Goal: Task Accomplishment & Management: Complete application form

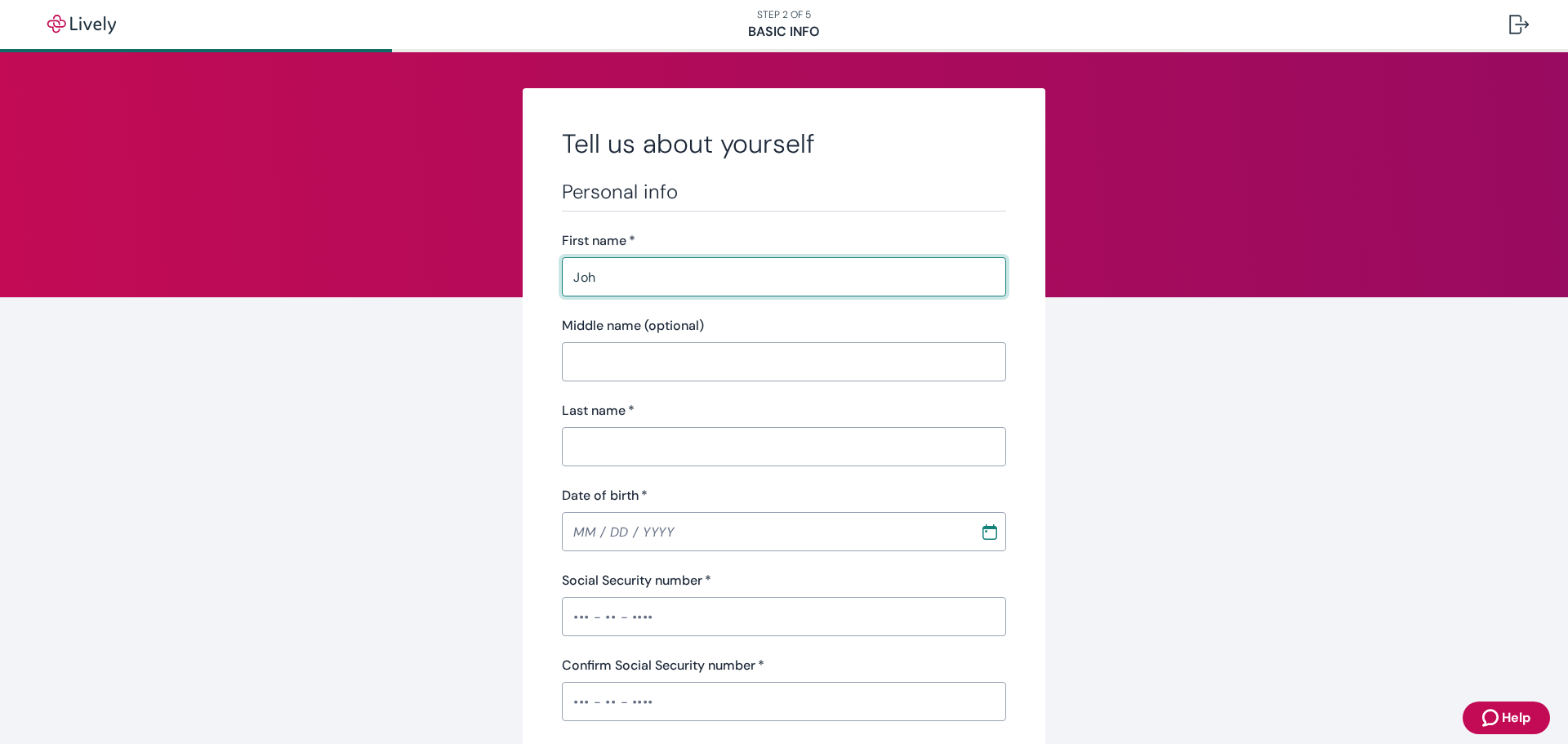
type input "[PERSON_NAME]"
type input "[PHONE_NUMBER]"
type input "[STREET_ADDRESS][PERSON_NAME]"
type input "[GEOGRAPHIC_DATA]"
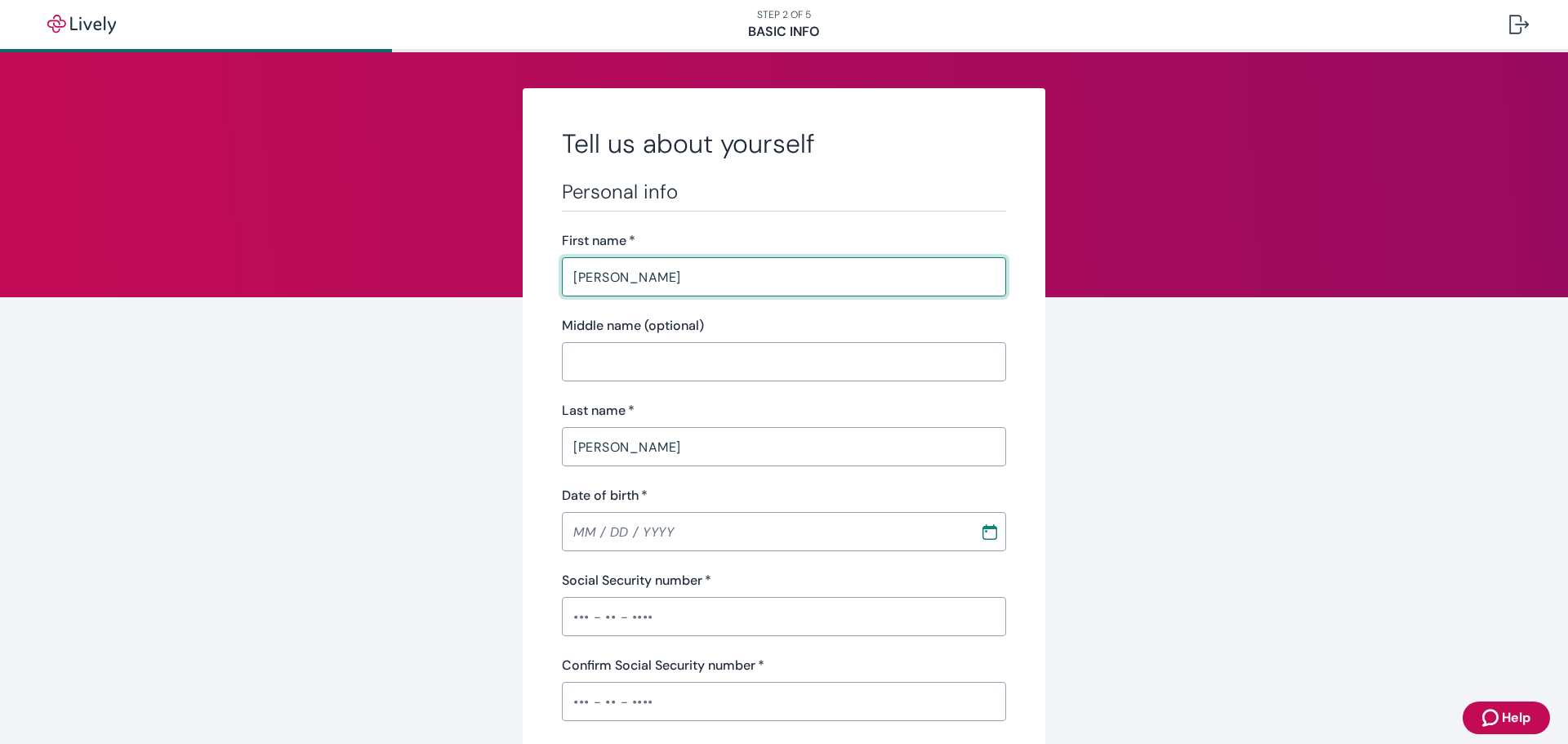
type input "NY"
type input "12866"
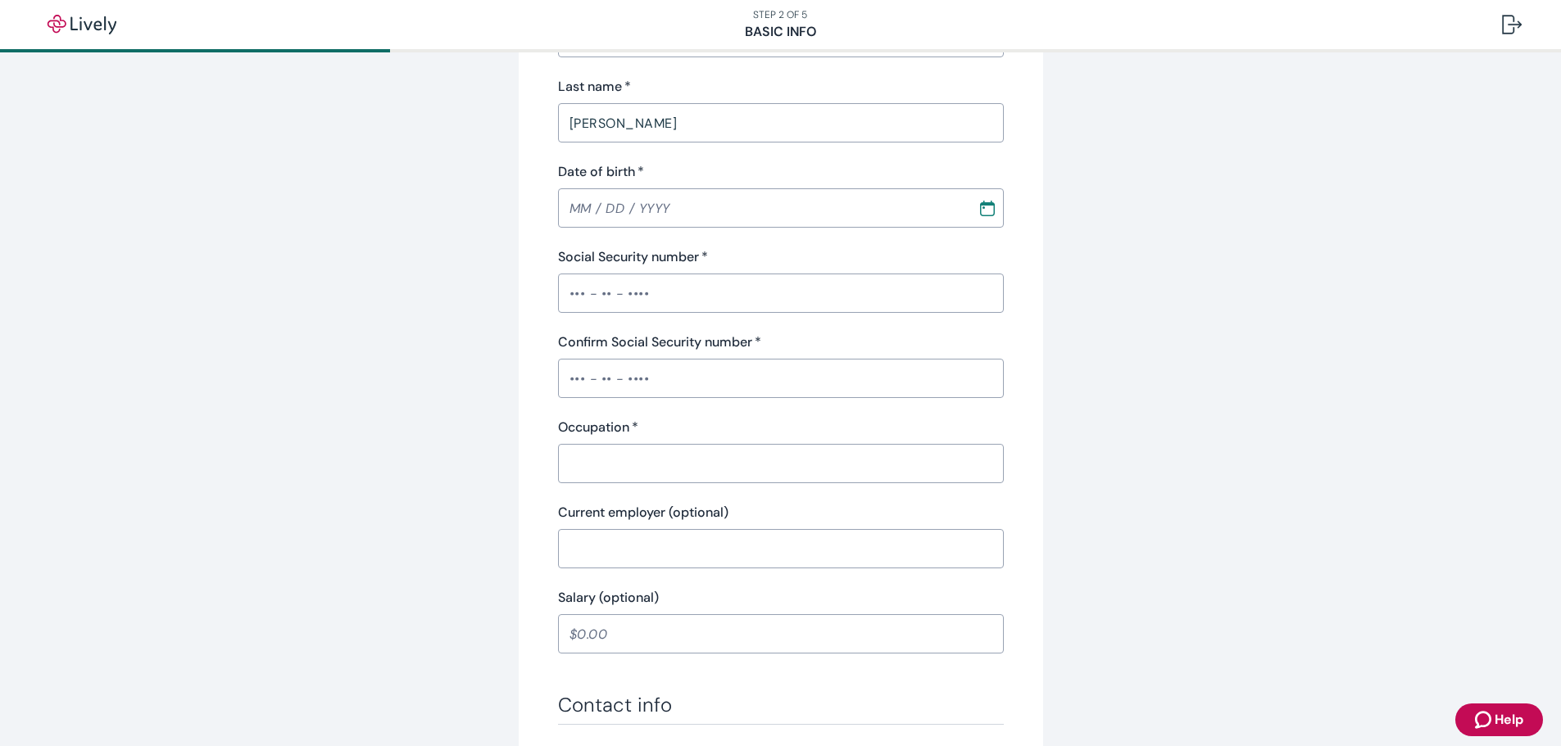
scroll to position [246, 0]
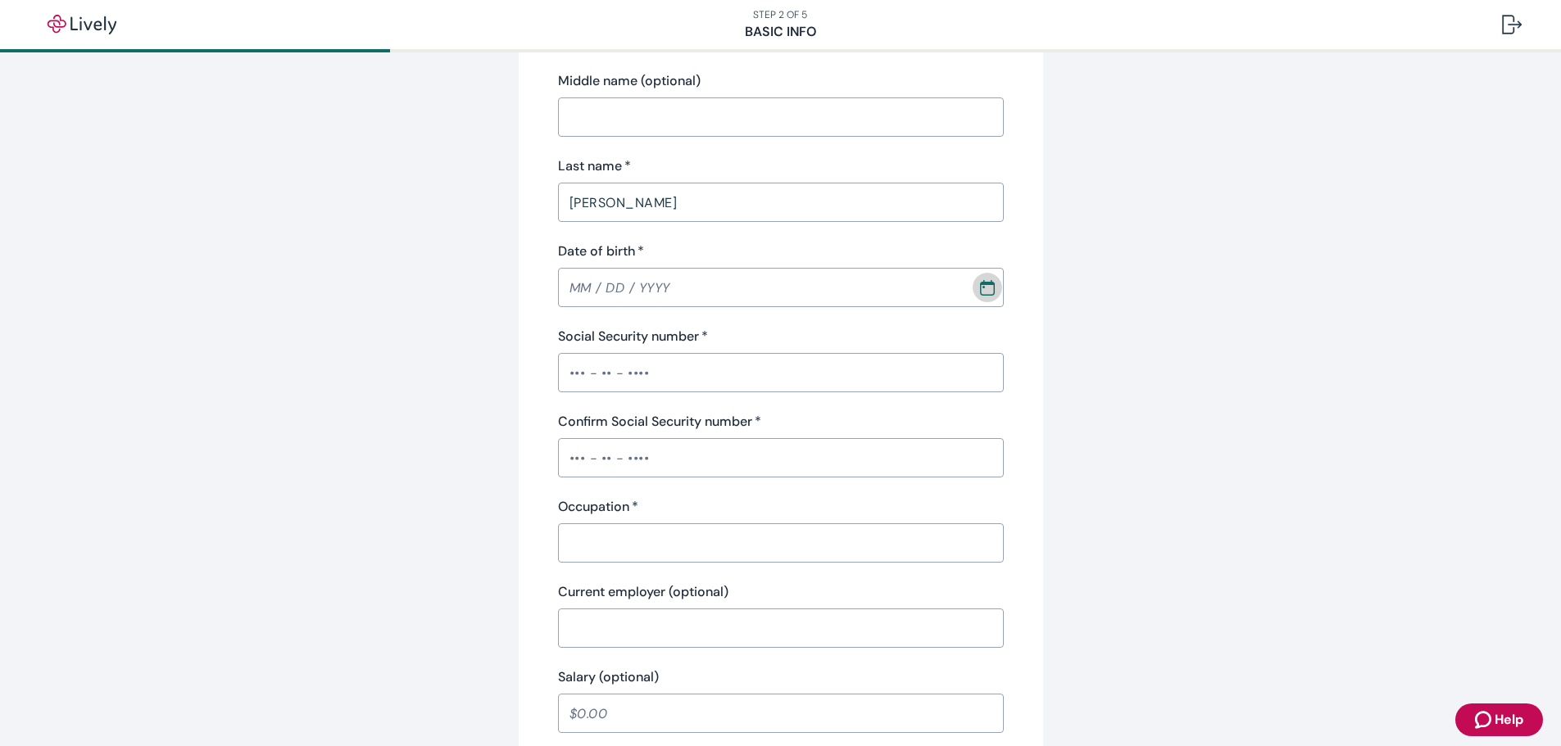
click at [981, 292] on icon "Calendar" at bounding box center [987, 287] width 16 height 16
click at [818, 335] on icon "calendar view is open, switch to year view" at bounding box center [813, 334] width 9 height 5
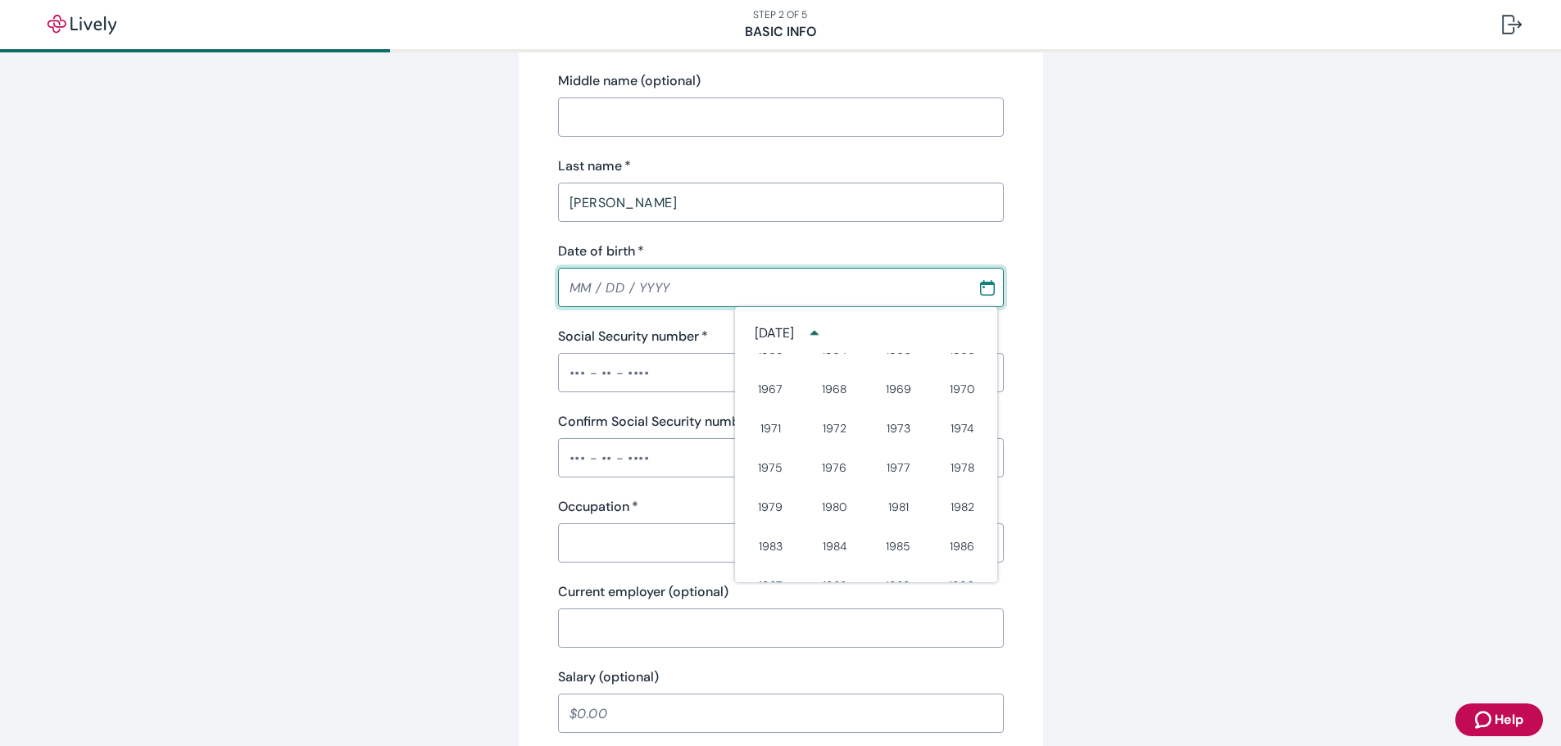
scroll to position [587, 0]
click at [778, 375] on button "1963" at bounding box center [770, 375] width 59 height 29
click at [940, 334] on icon "Calendar left arrow" at bounding box center [943, 333] width 7 height 14
click at [936, 334] on icon "Calendar left arrow" at bounding box center [943, 333] width 16 height 16
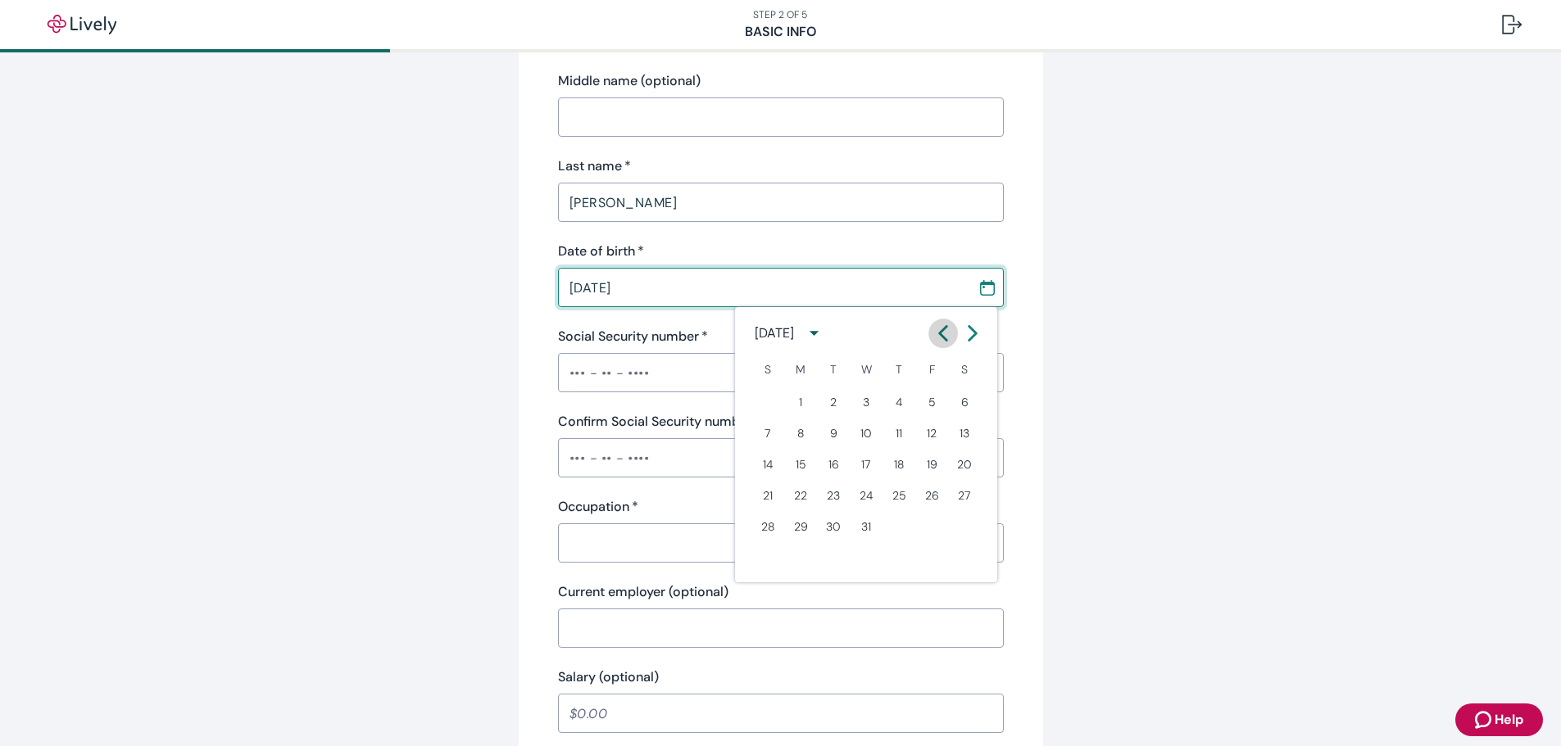
click at [936, 334] on icon "Calendar left arrow" at bounding box center [943, 333] width 16 height 16
click at [935, 495] on button "22" at bounding box center [931, 495] width 29 height 29
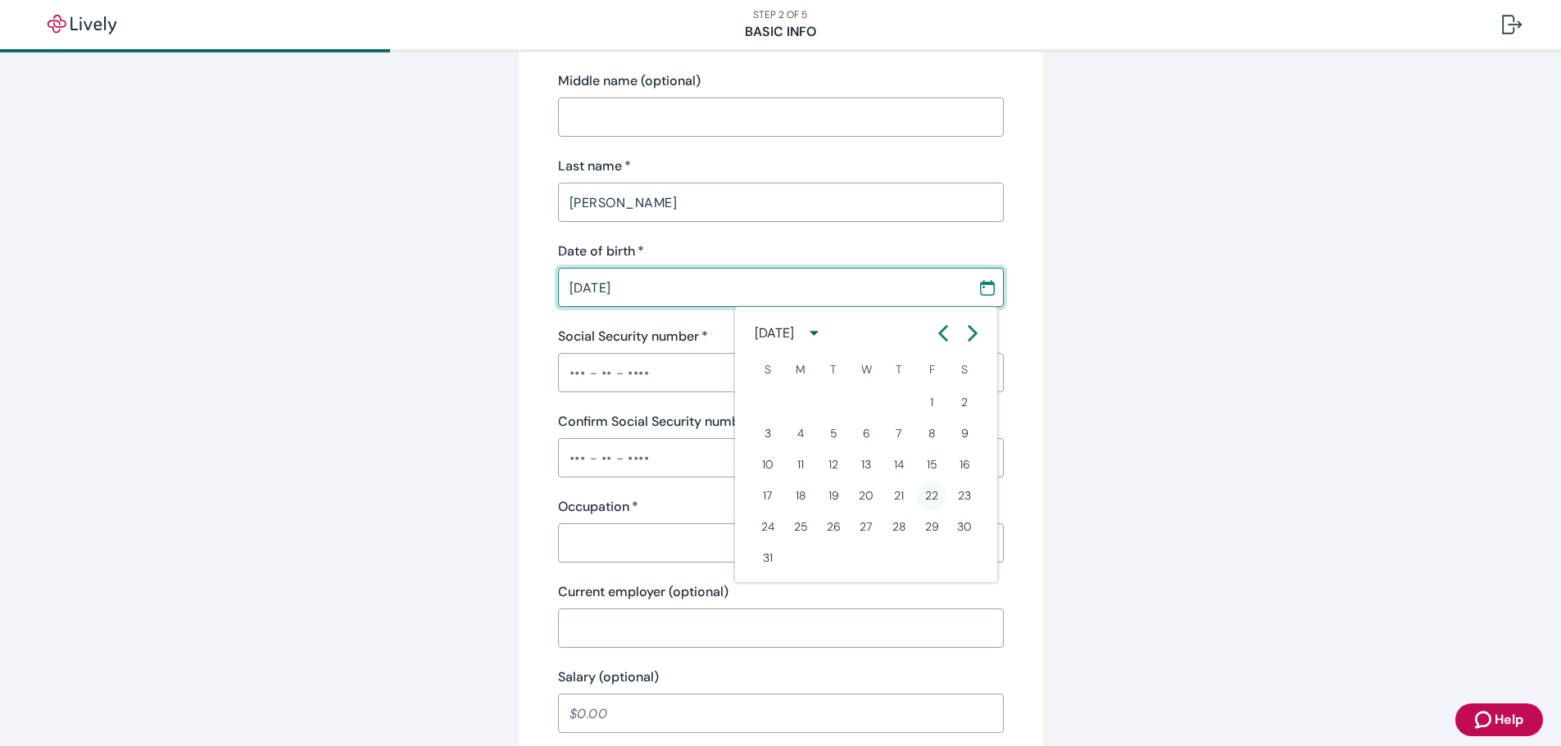
type input "[DATE]"
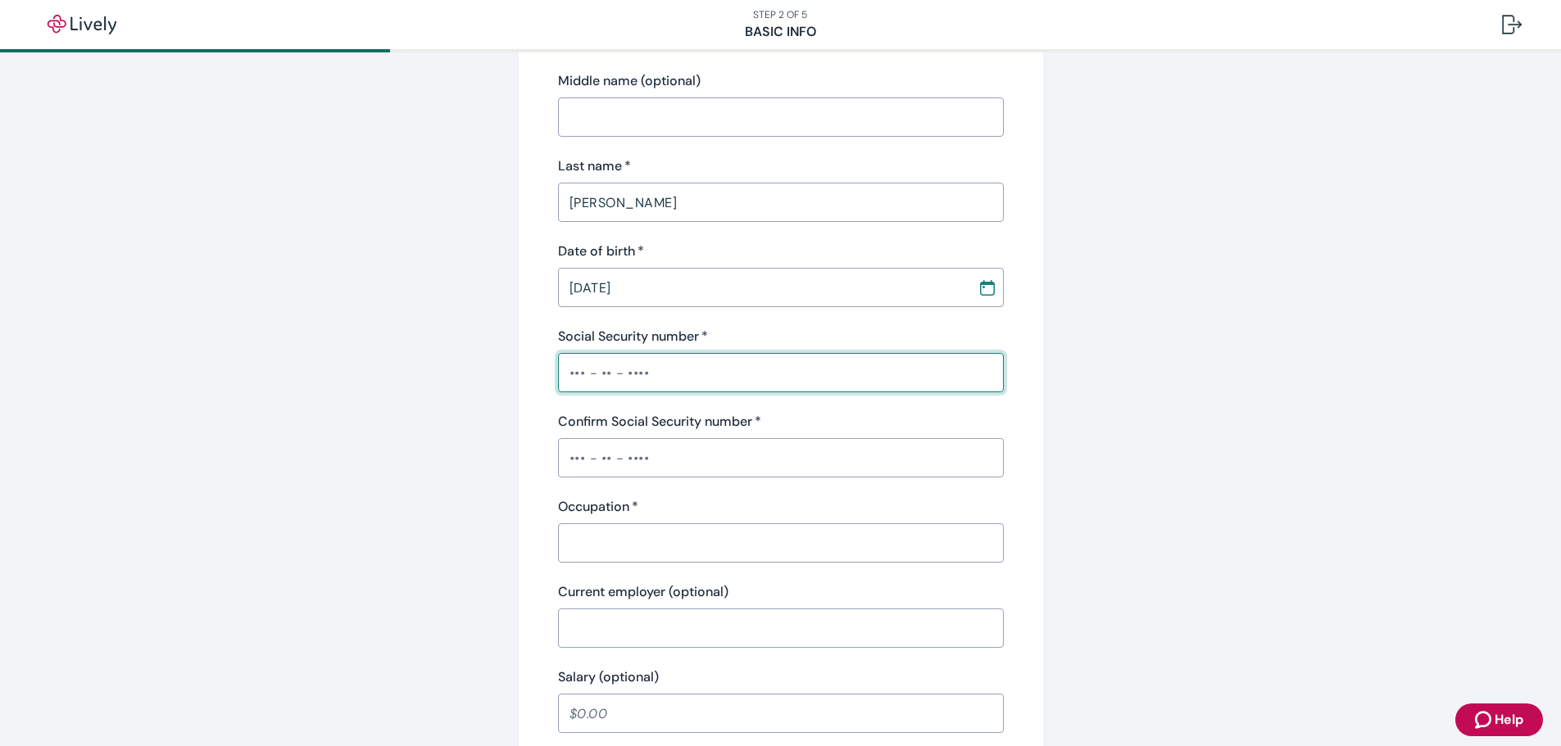
click at [832, 365] on input "Social Security number   *" at bounding box center [781, 372] width 446 height 33
type input "•••-••-4308"
click at [937, 463] on input "Confirm Social Security number   *" at bounding box center [781, 458] width 446 height 33
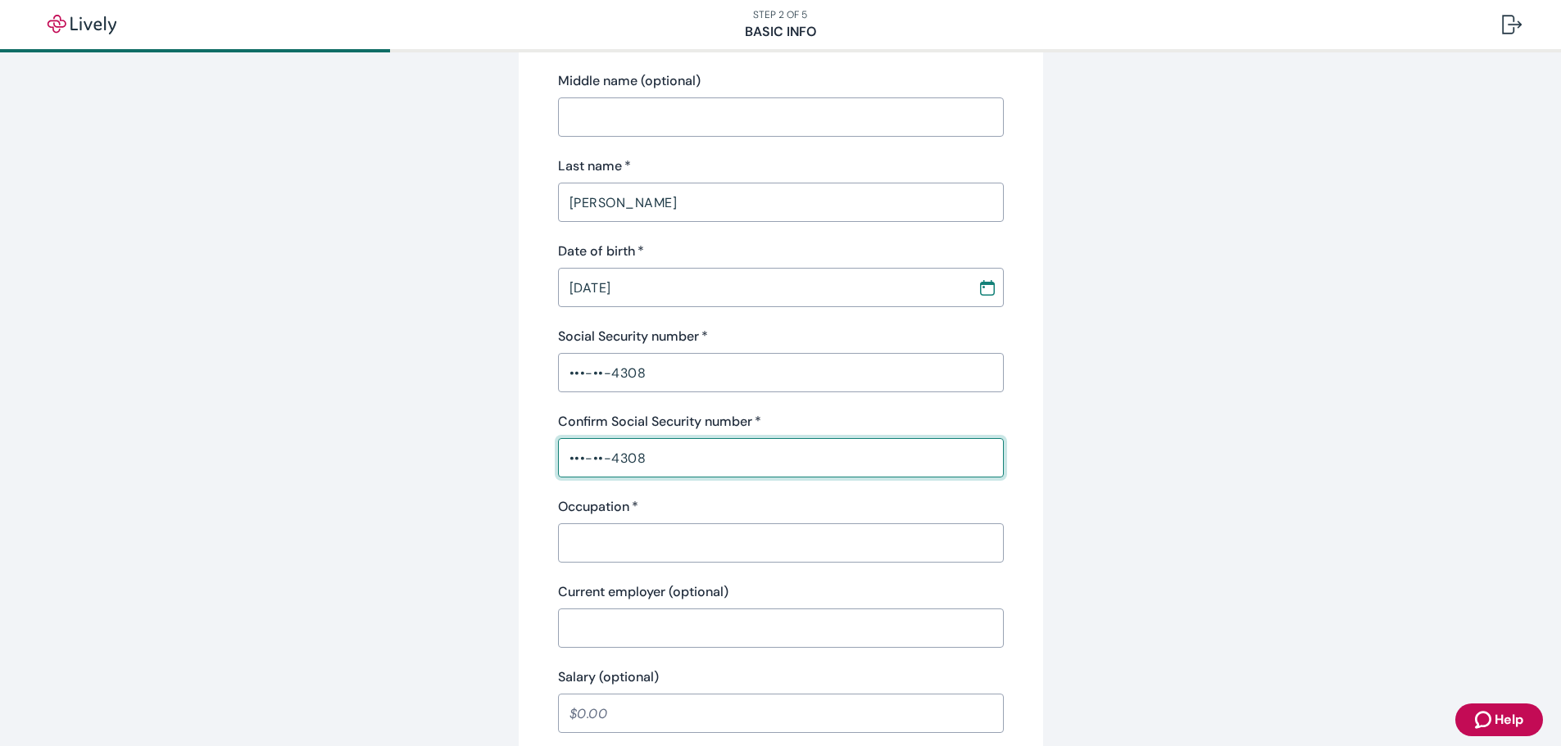
type input "•••-••-4308"
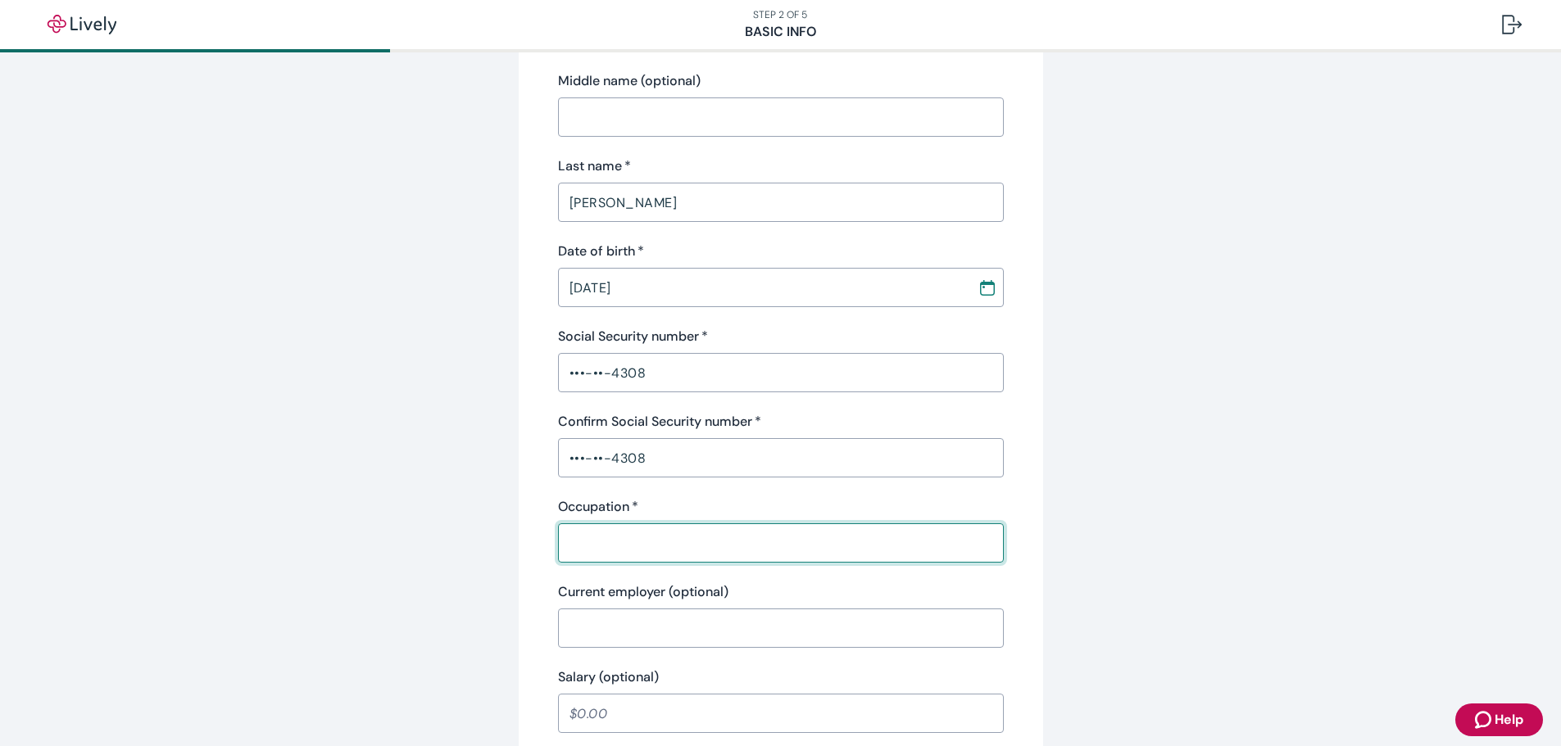
click at [913, 542] on input "Occupation   *" at bounding box center [781, 543] width 446 height 33
type input "Retired"
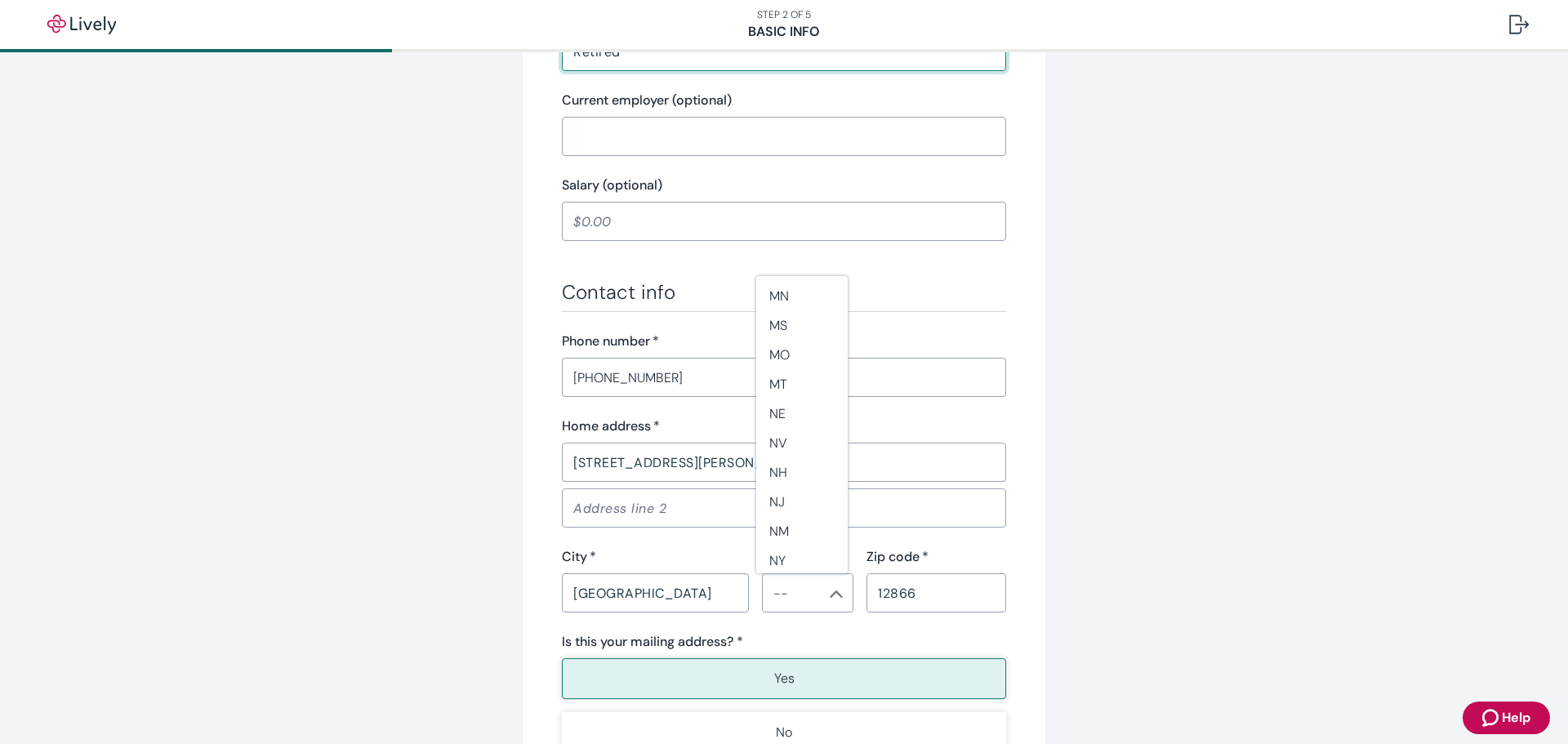
scroll to position [833, 0]
click at [789, 513] on li "NY" at bounding box center [802, 523] width 92 height 29
type input "NY"
type input "Retired"
click at [1019, 500] on div "Tell us about yourself Personal info First name   * [PERSON_NAME] ​ Middle name…" at bounding box center [784, 115] width 522 height 1525
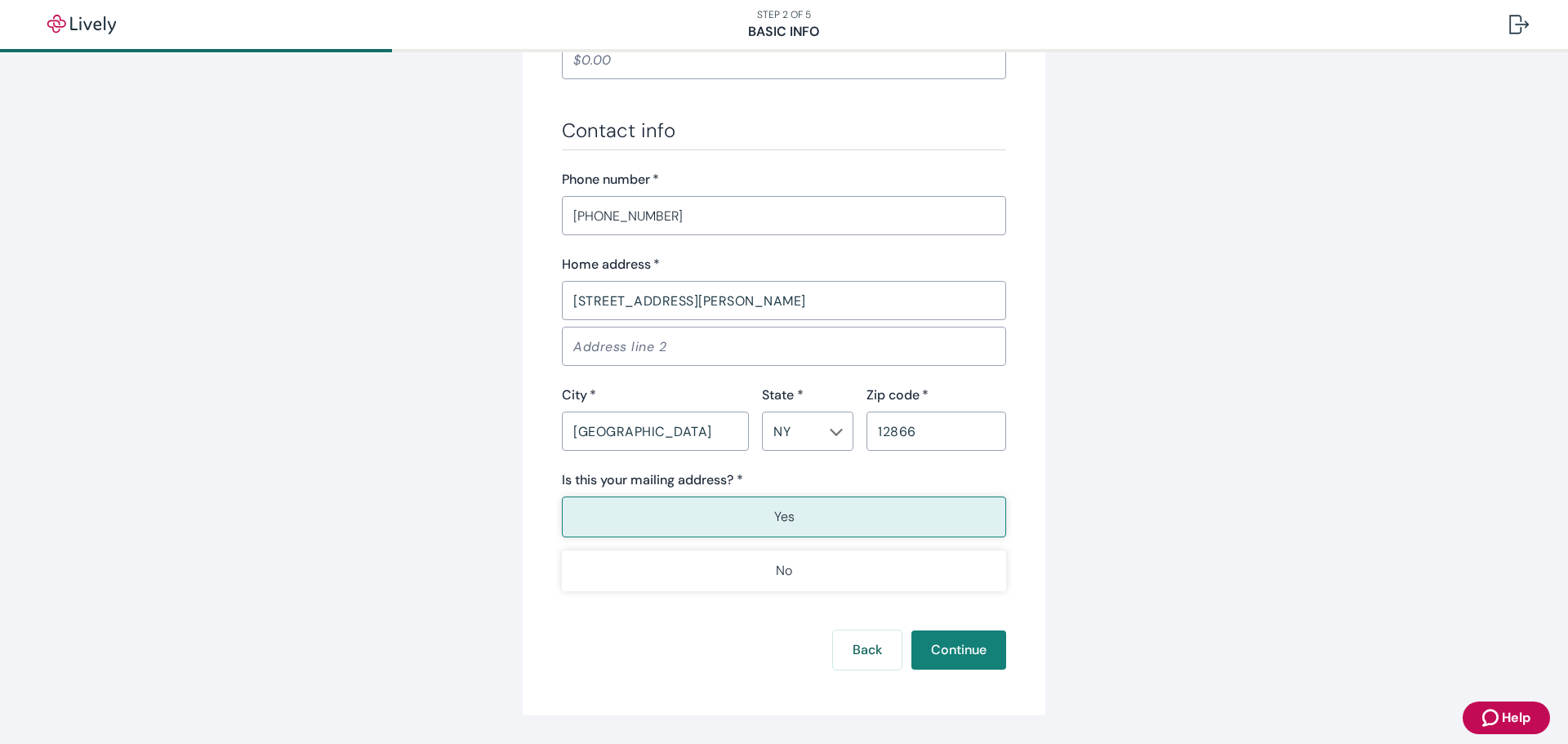
scroll to position [947, 0]
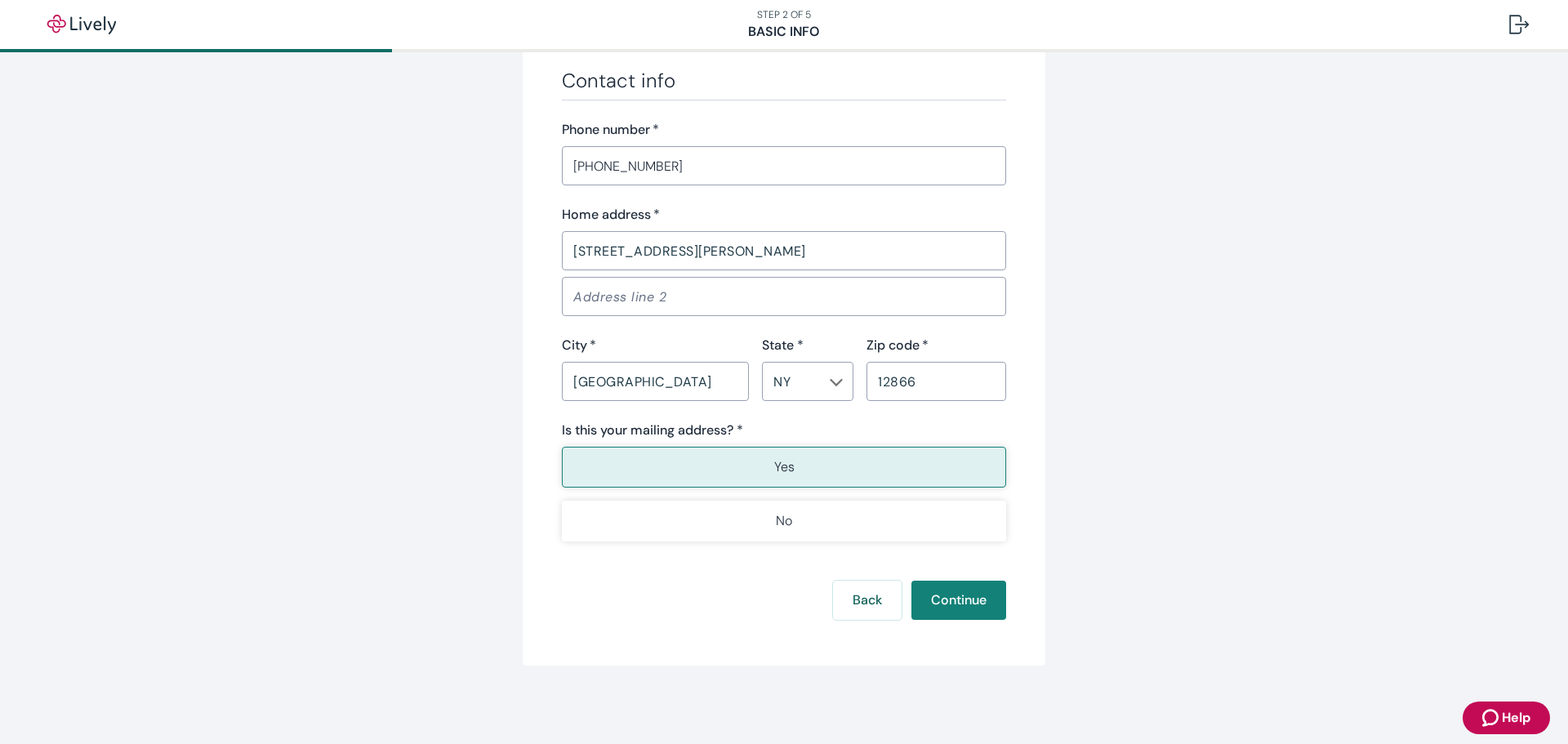
click at [782, 466] on p "Yes" at bounding box center [784, 468] width 20 height 20
click at [951, 598] on button "Continue" at bounding box center [958, 599] width 95 height 39
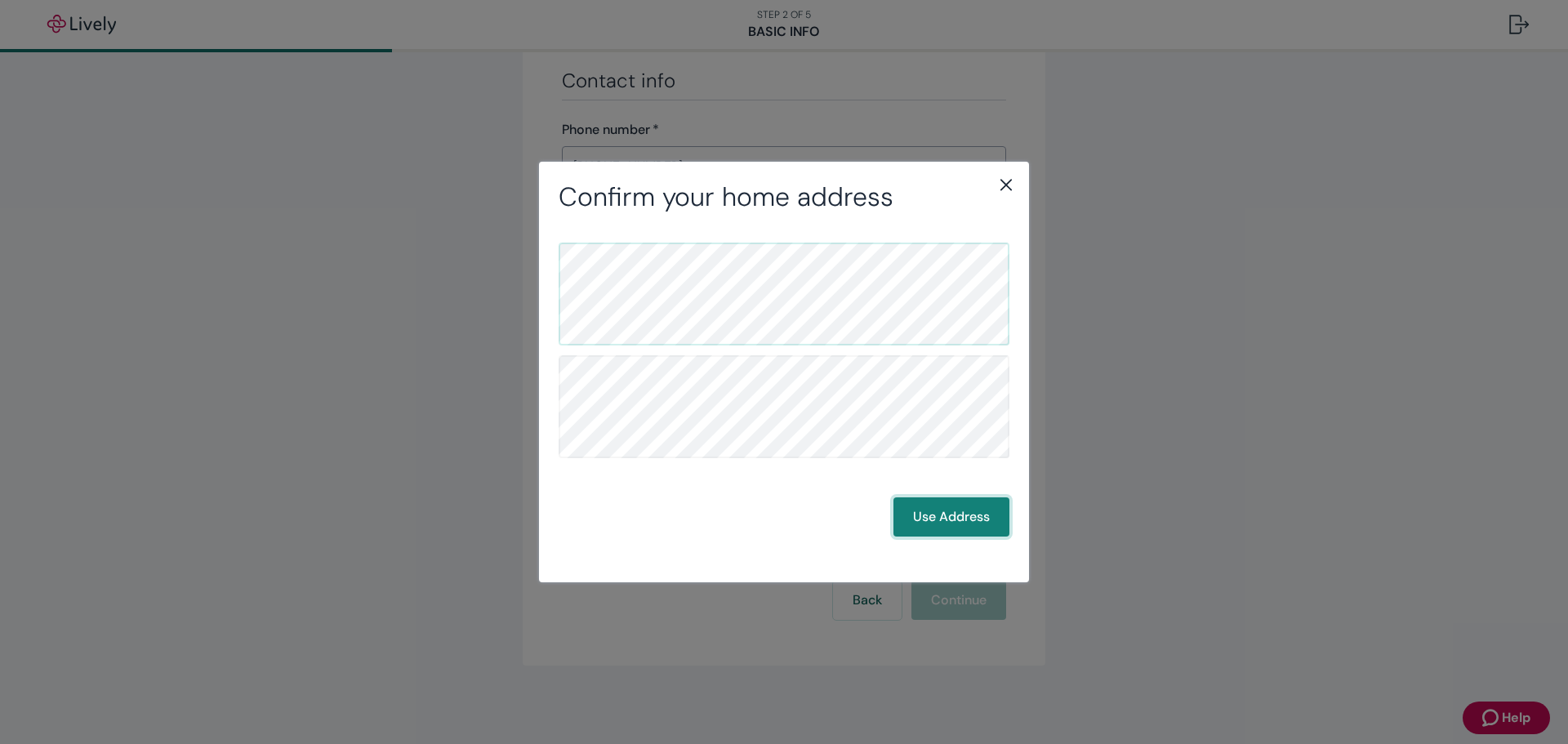
click at [943, 515] on button "Use Address" at bounding box center [951, 517] width 116 height 39
click at [955, 519] on button "Use Address" at bounding box center [951, 517] width 116 height 39
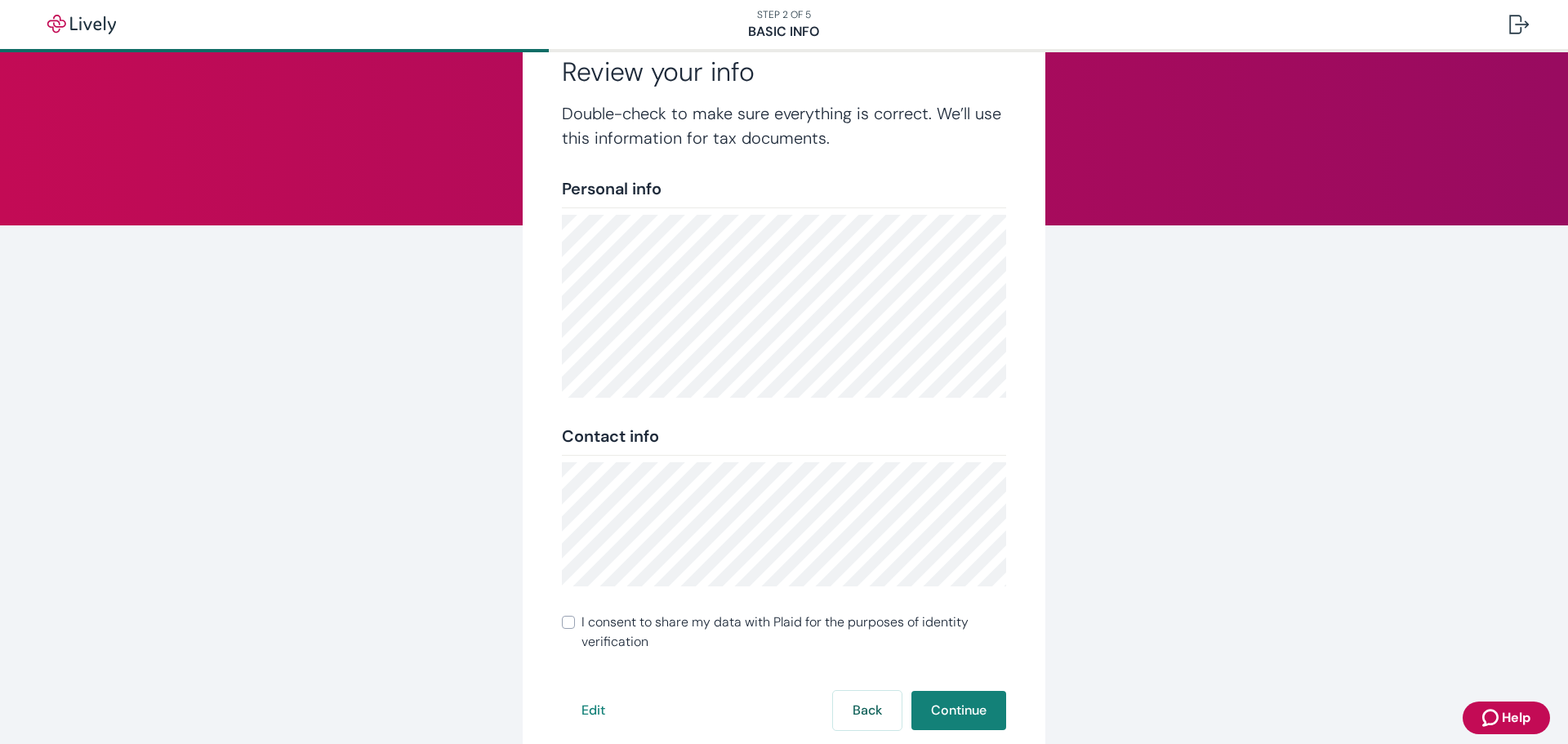
scroll to position [101, 0]
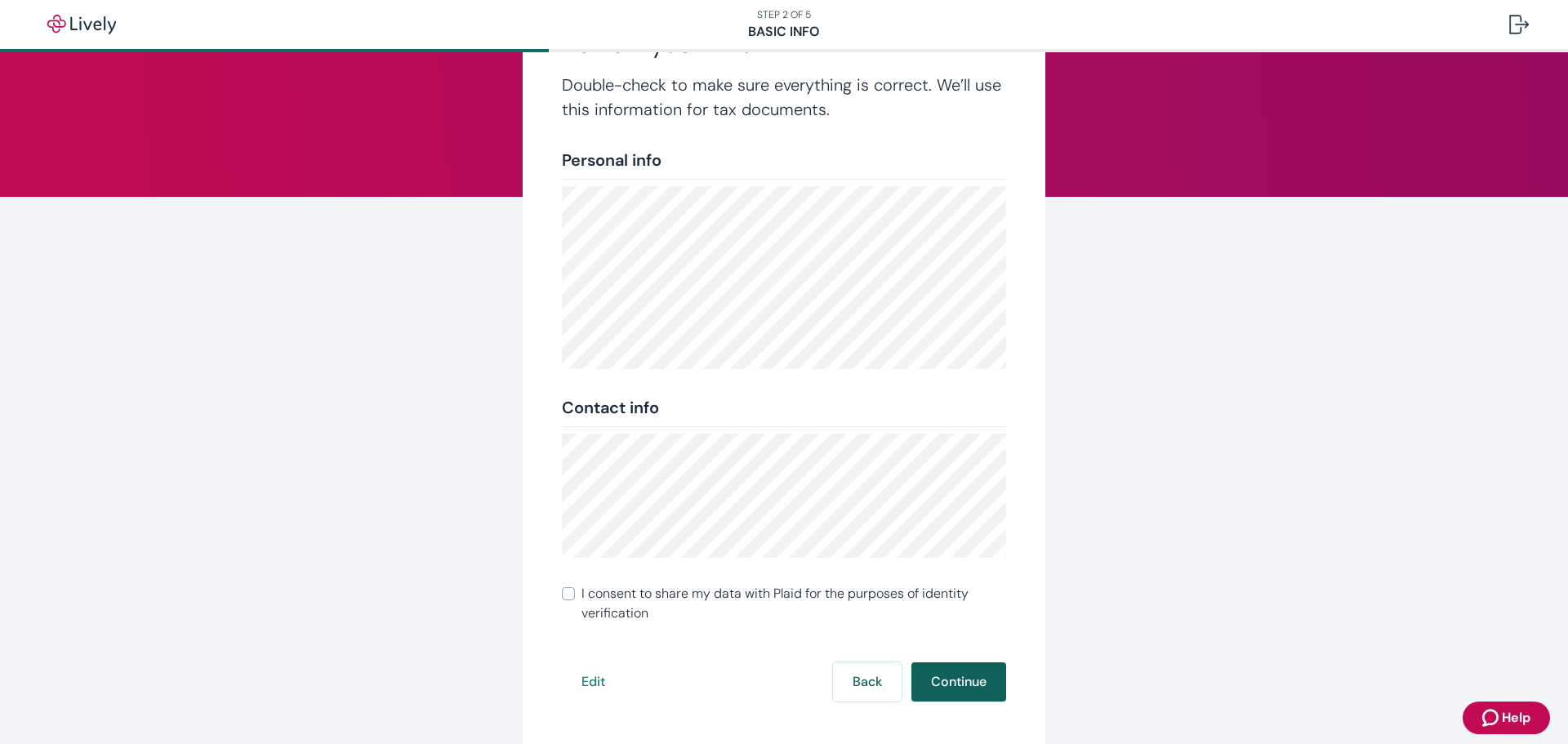
click at [962, 682] on button "Continue" at bounding box center [958, 681] width 95 height 39
click at [562, 591] on input "I consent to share my data with Plaid for the purposes of identity verification" at bounding box center [568, 593] width 13 height 13
checkbox input "true"
click at [954, 680] on button "Continue" at bounding box center [958, 681] width 95 height 39
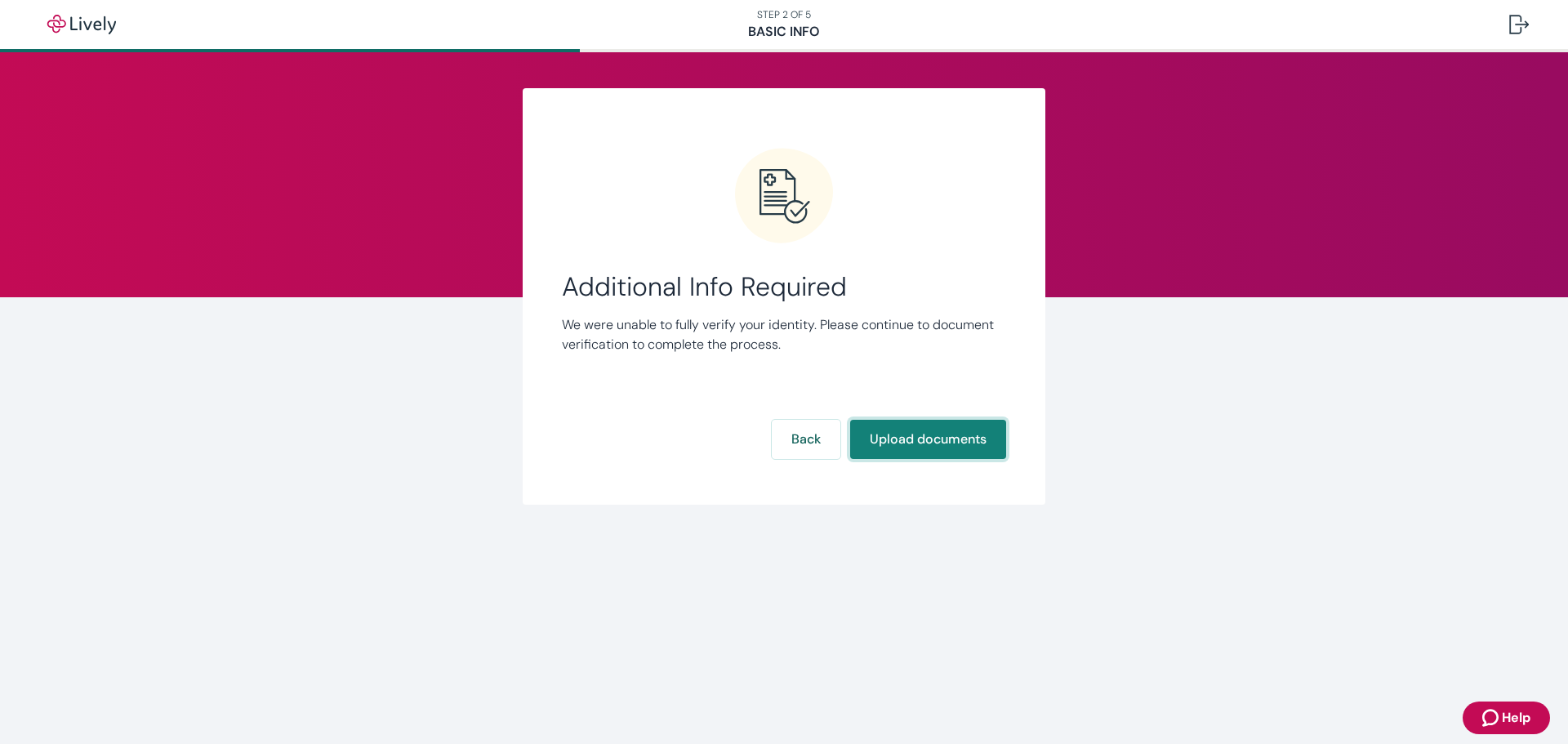
click at [924, 441] on button "Upload documents" at bounding box center [928, 439] width 156 height 39
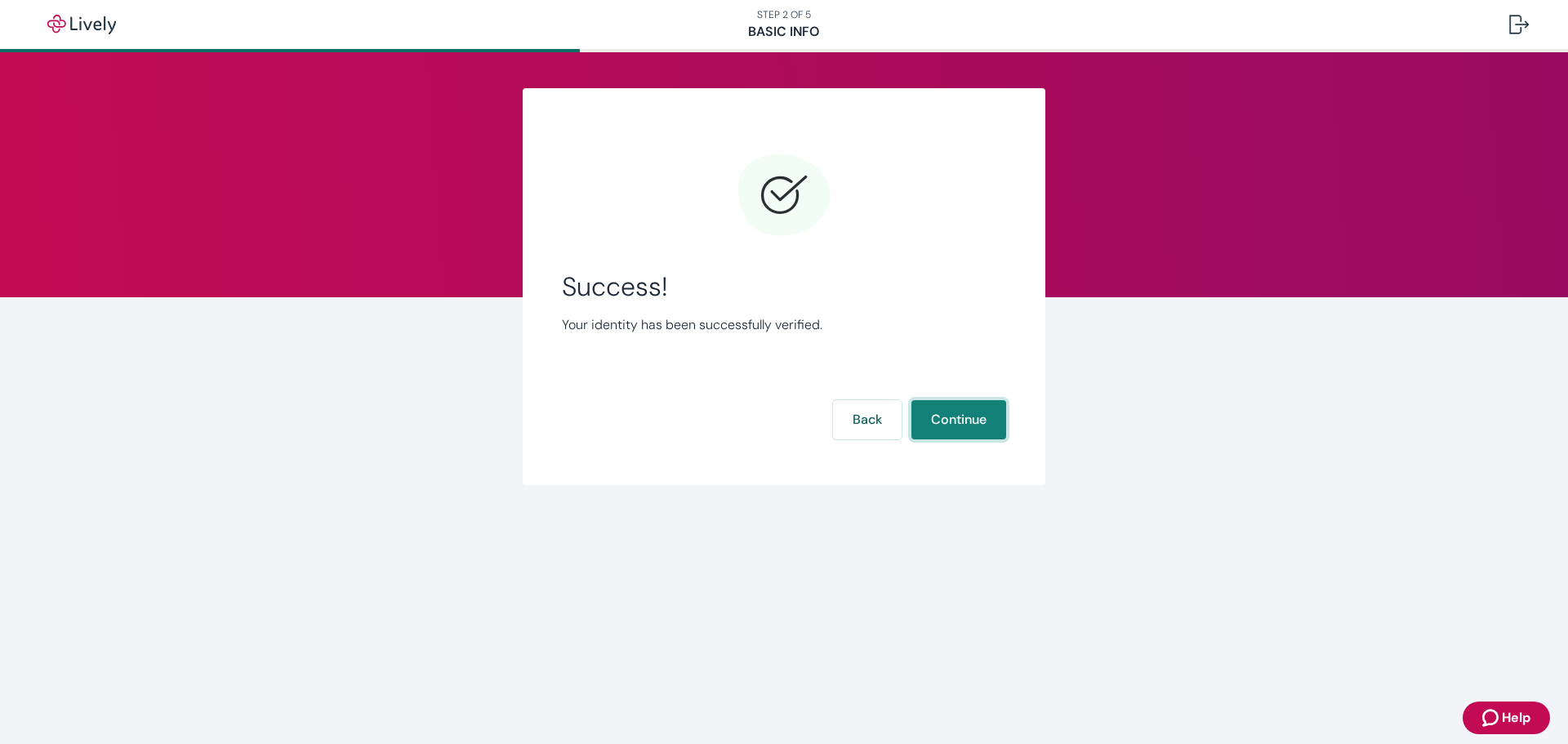
click at [969, 421] on button "Continue" at bounding box center [958, 419] width 95 height 39
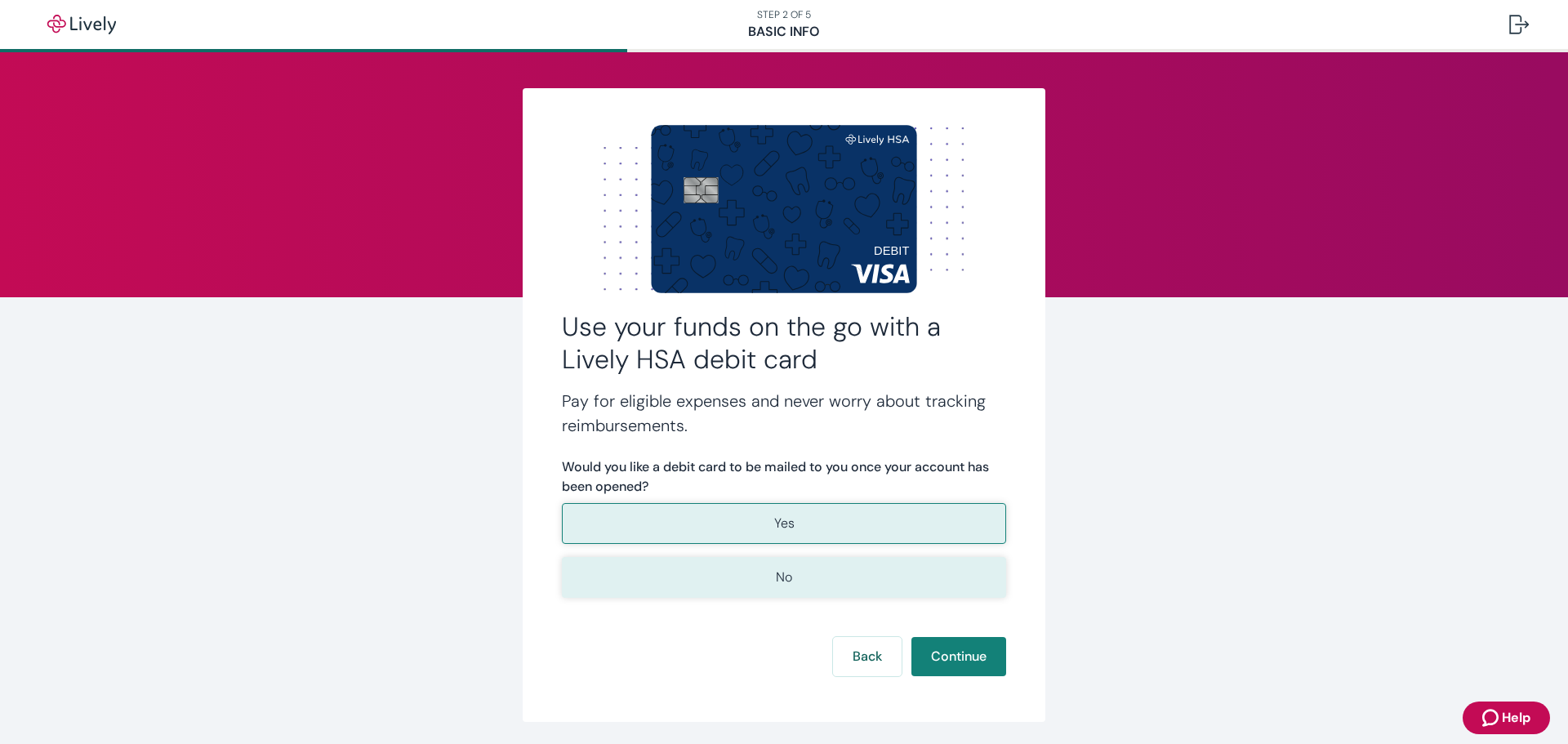
click at [814, 573] on button "No" at bounding box center [784, 577] width 445 height 41
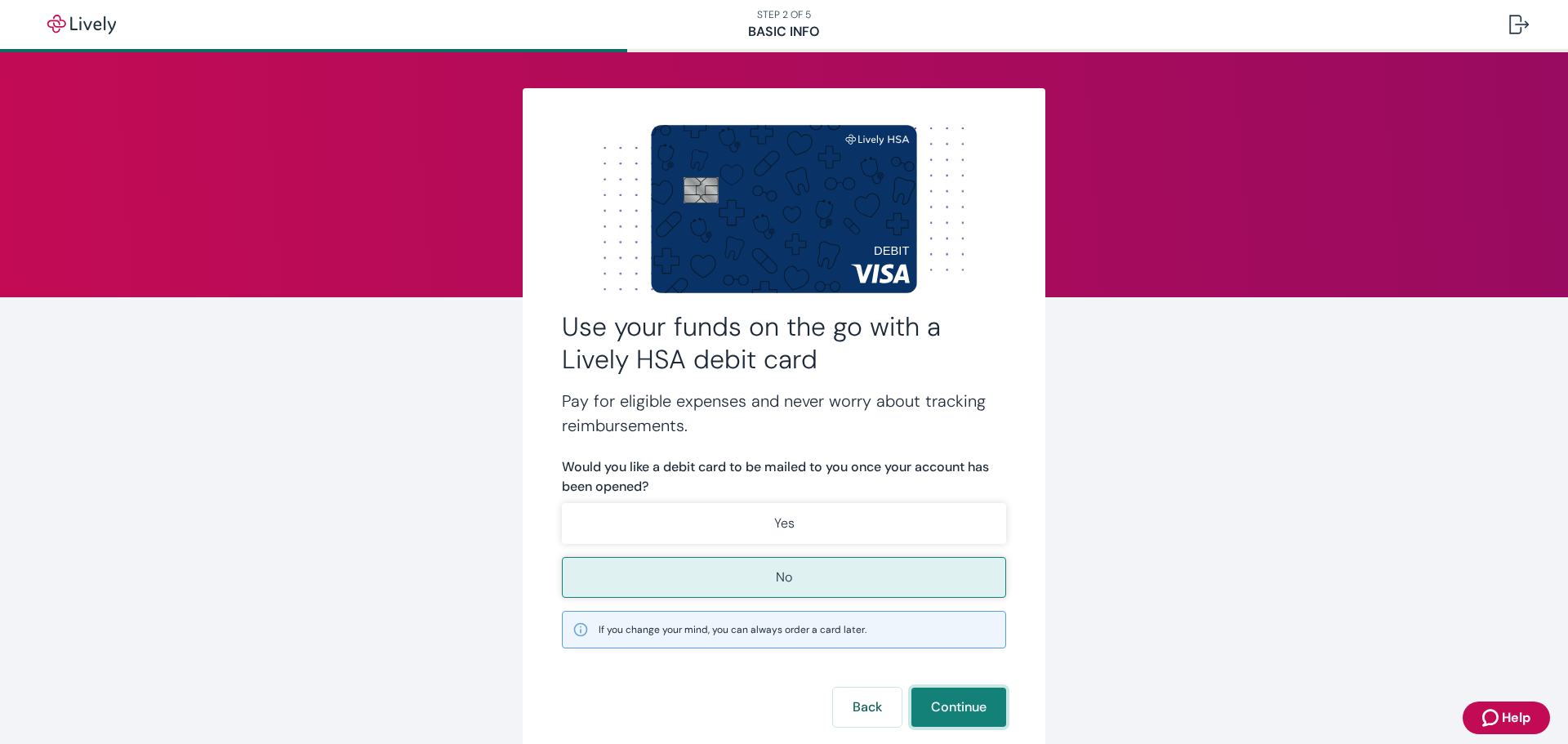
click at [965, 706] on button "Continue" at bounding box center [958, 707] width 95 height 39
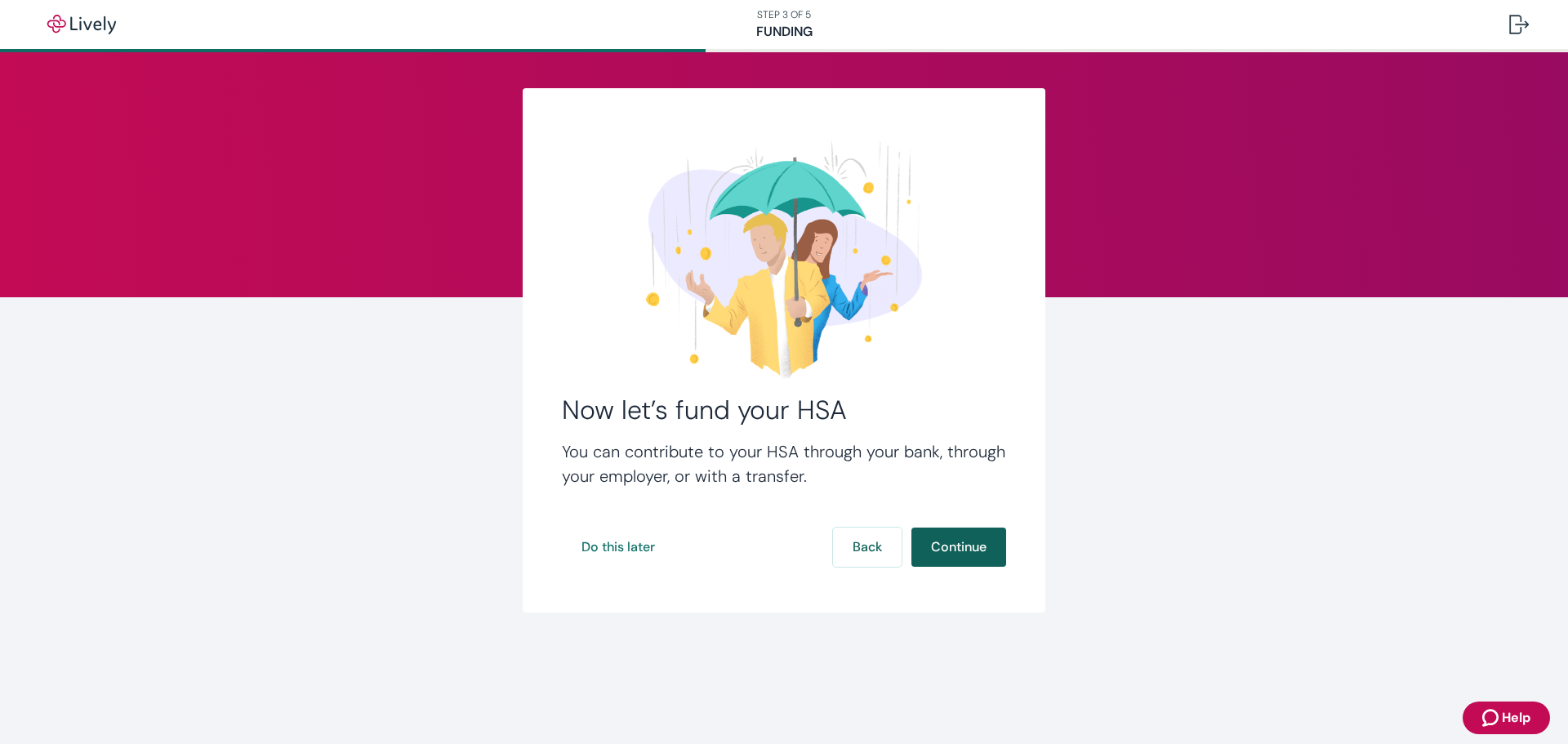
click at [951, 551] on button "Continue" at bounding box center [958, 547] width 95 height 39
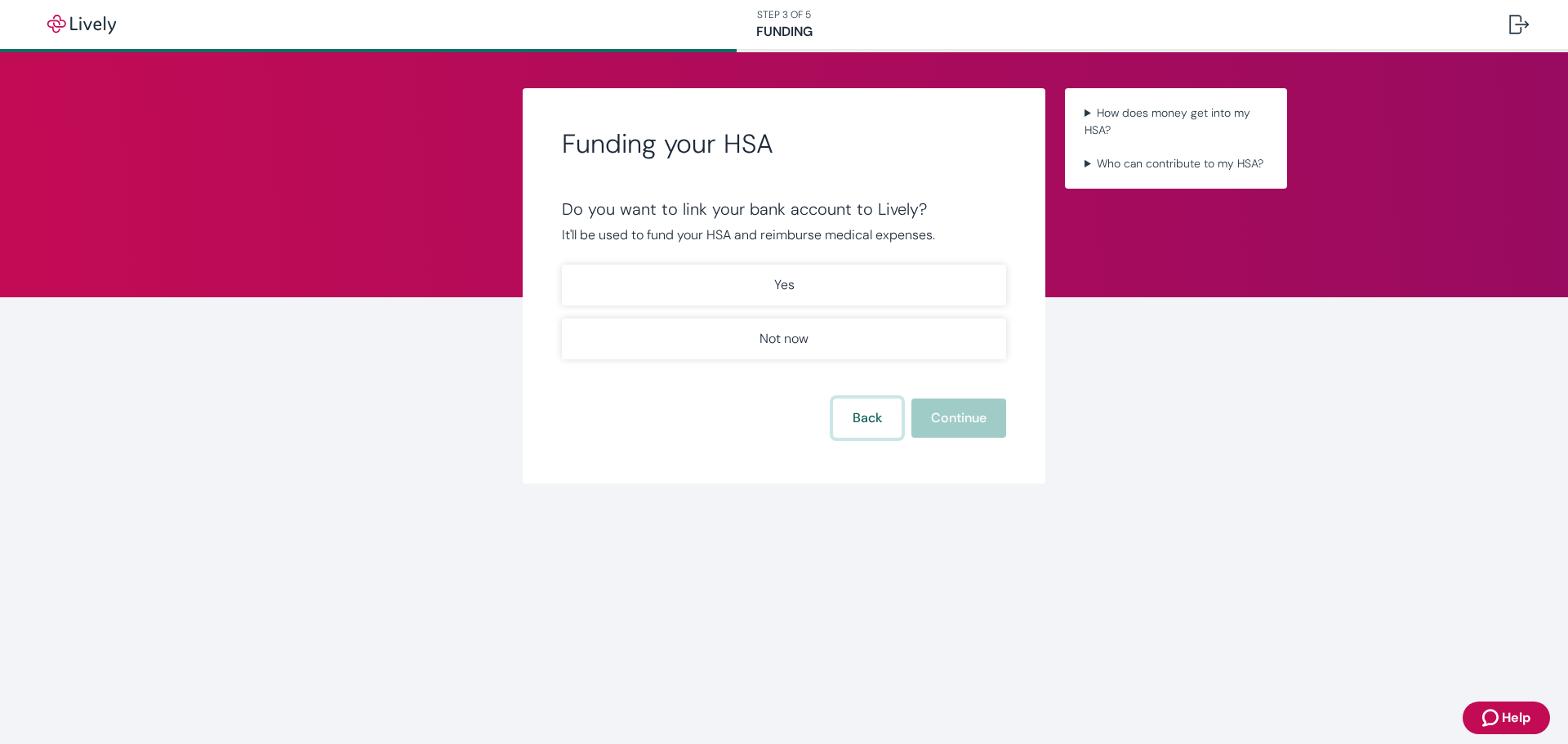
click at [860, 422] on button "Back" at bounding box center [867, 418] width 69 height 39
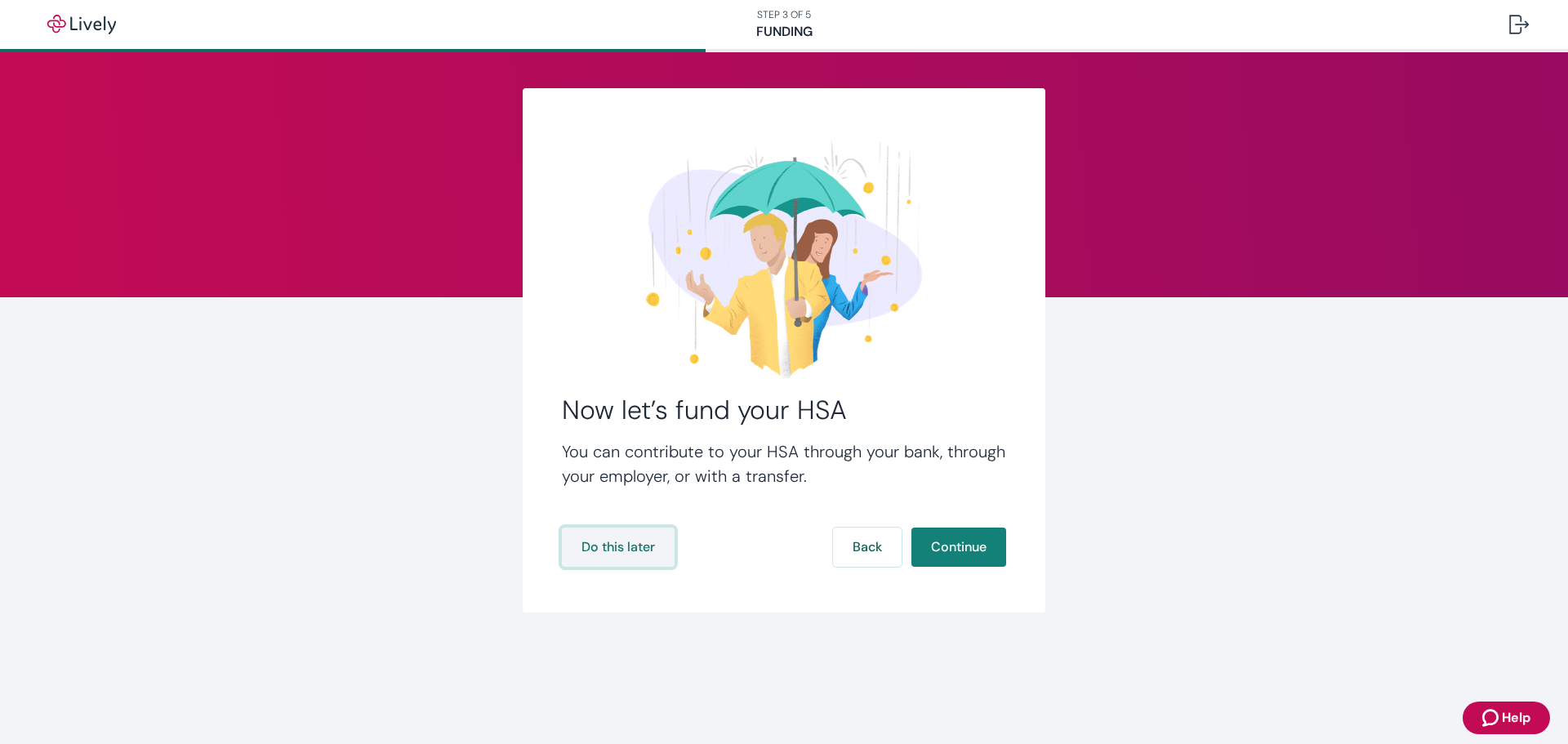
click at [620, 548] on button "Do this later" at bounding box center [618, 547] width 113 height 39
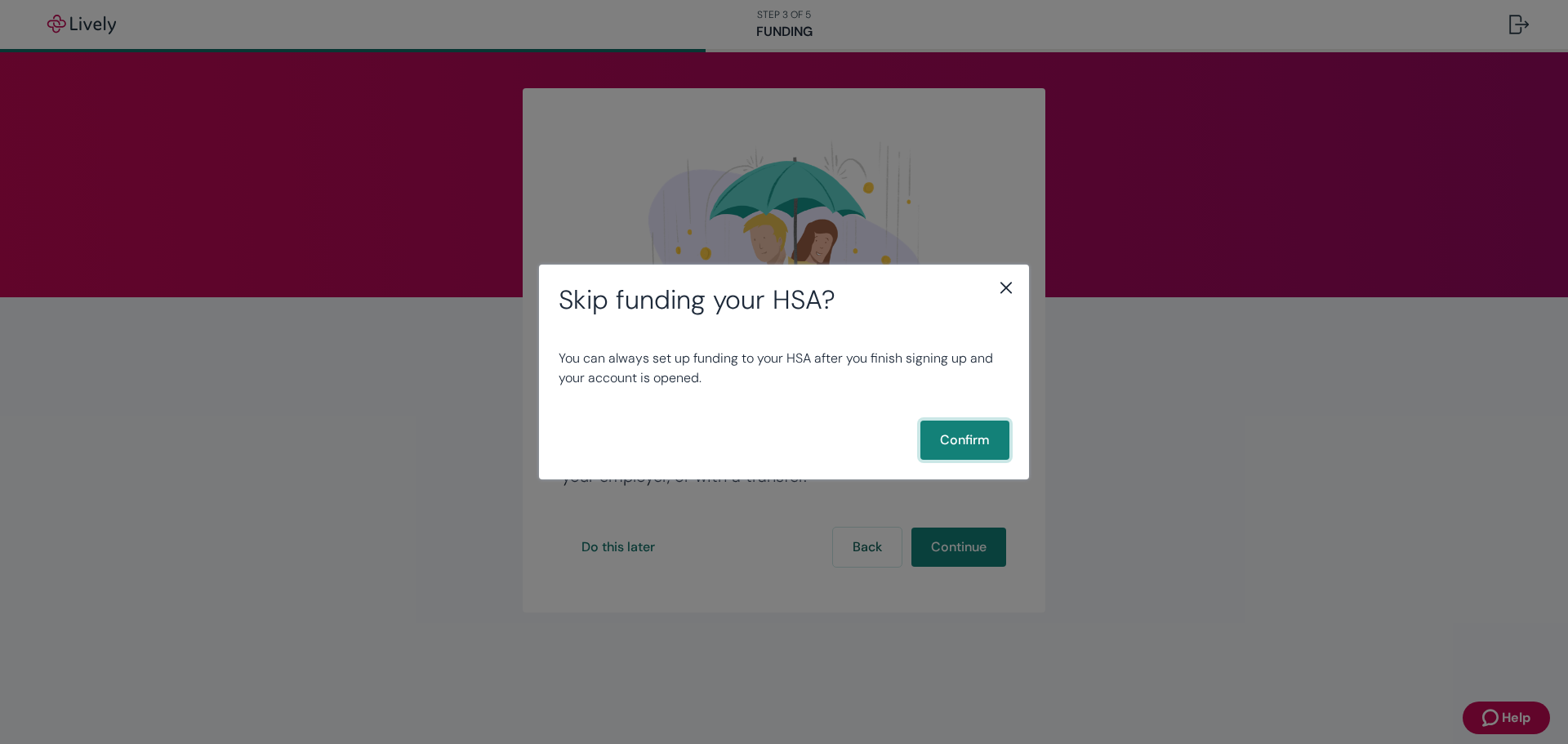
click at [959, 437] on button "Confirm" at bounding box center [964, 440] width 89 height 39
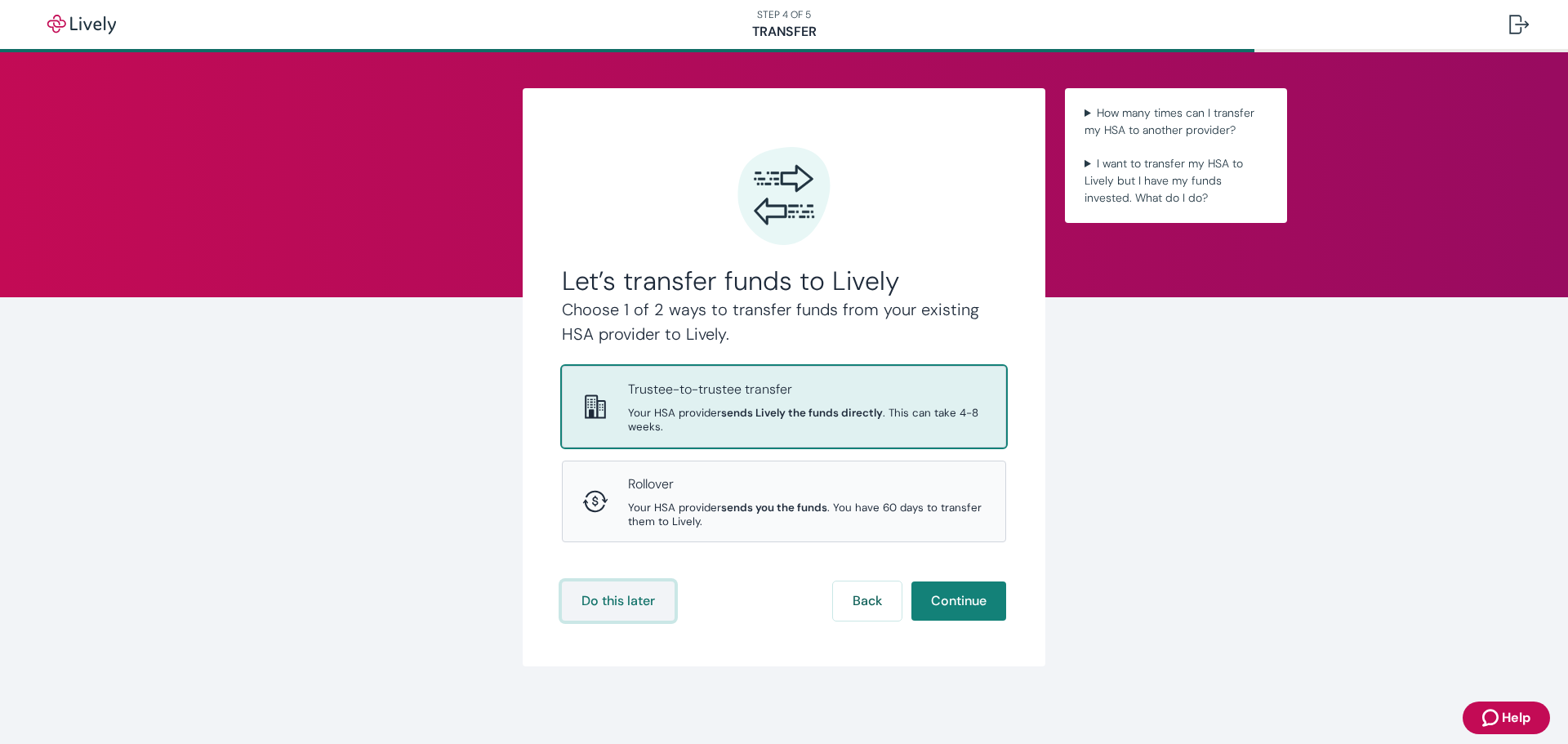
click at [638, 603] on button "Do this later" at bounding box center [618, 600] width 113 height 39
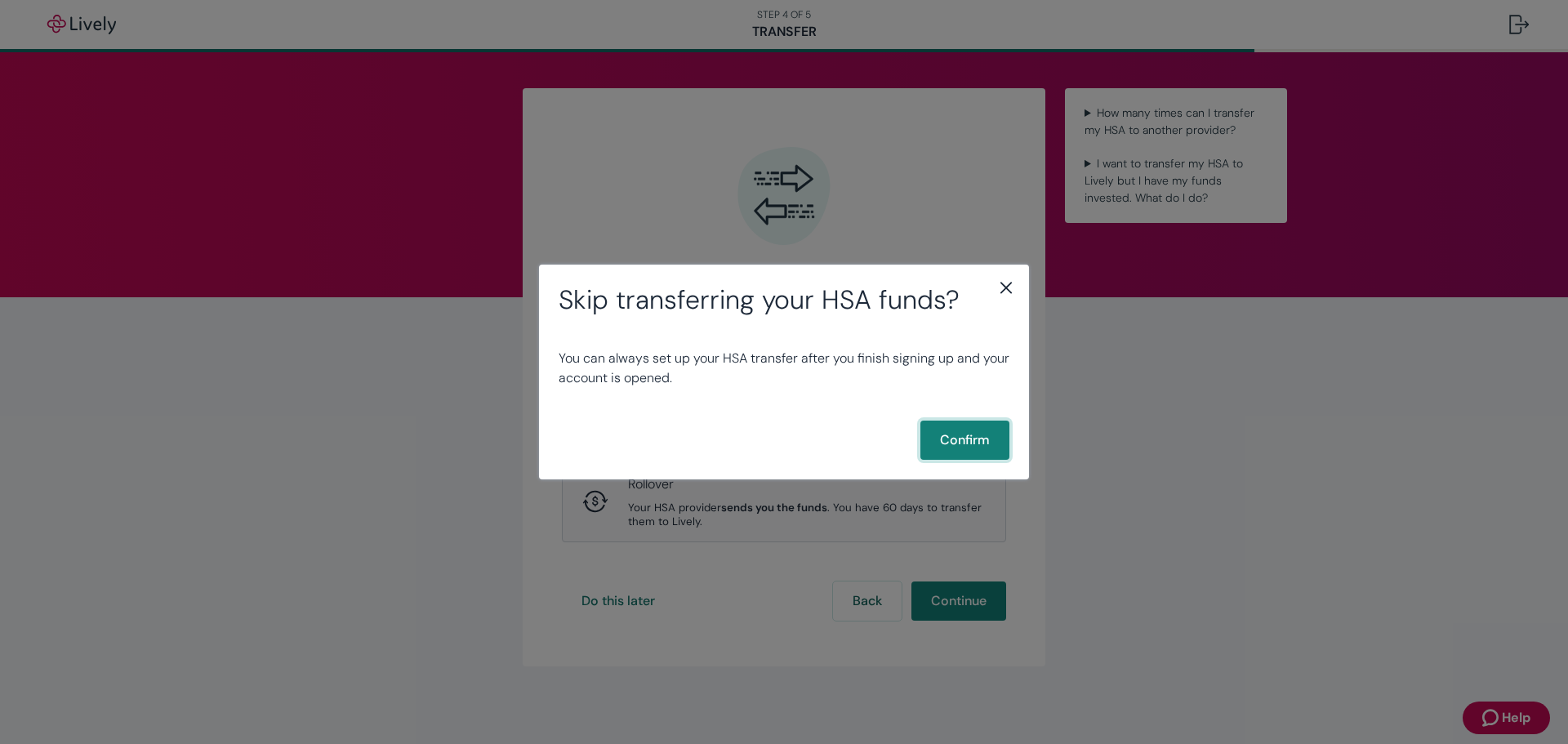
click at [947, 440] on button "Confirm" at bounding box center [964, 440] width 89 height 39
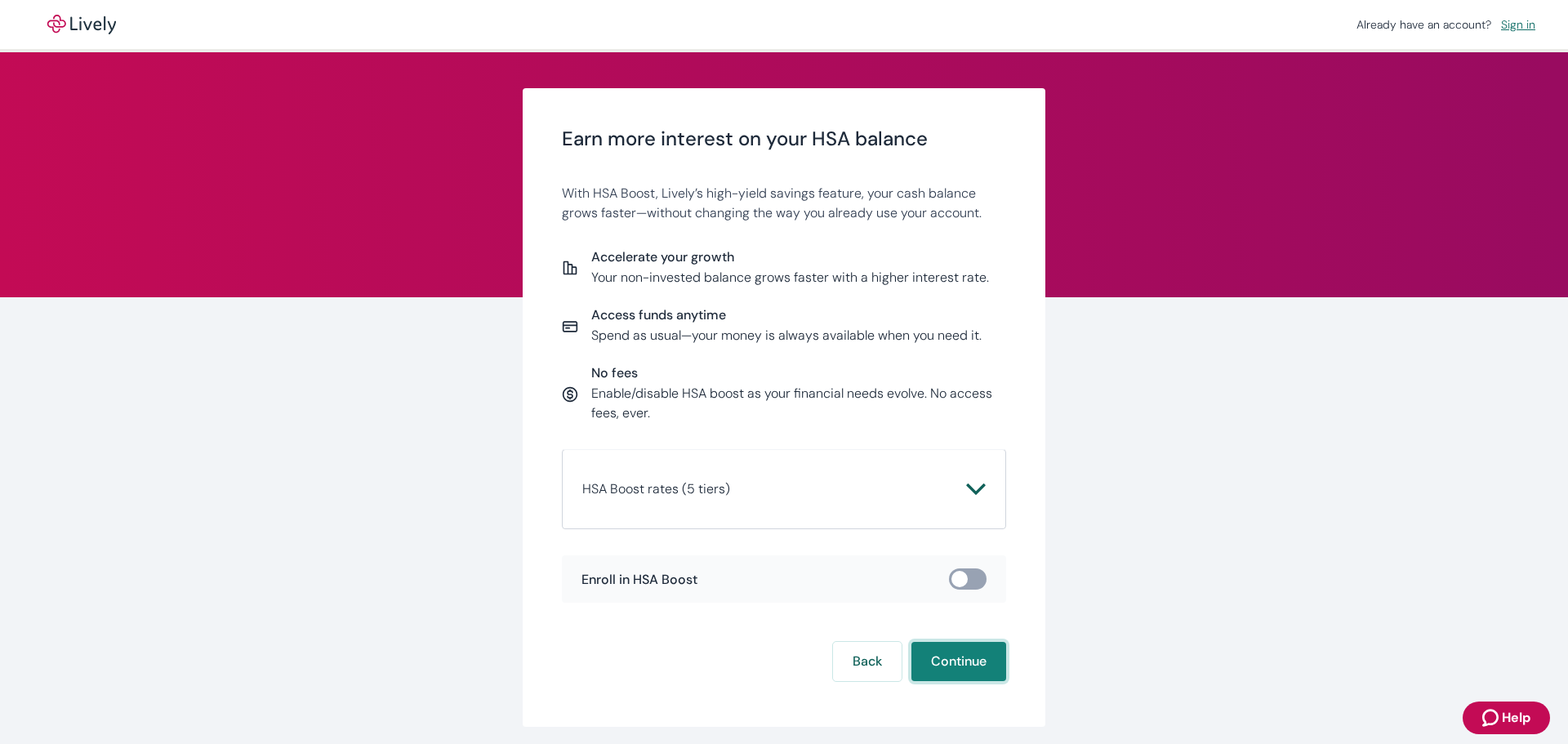
click at [965, 658] on button "Continue" at bounding box center [958, 661] width 95 height 39
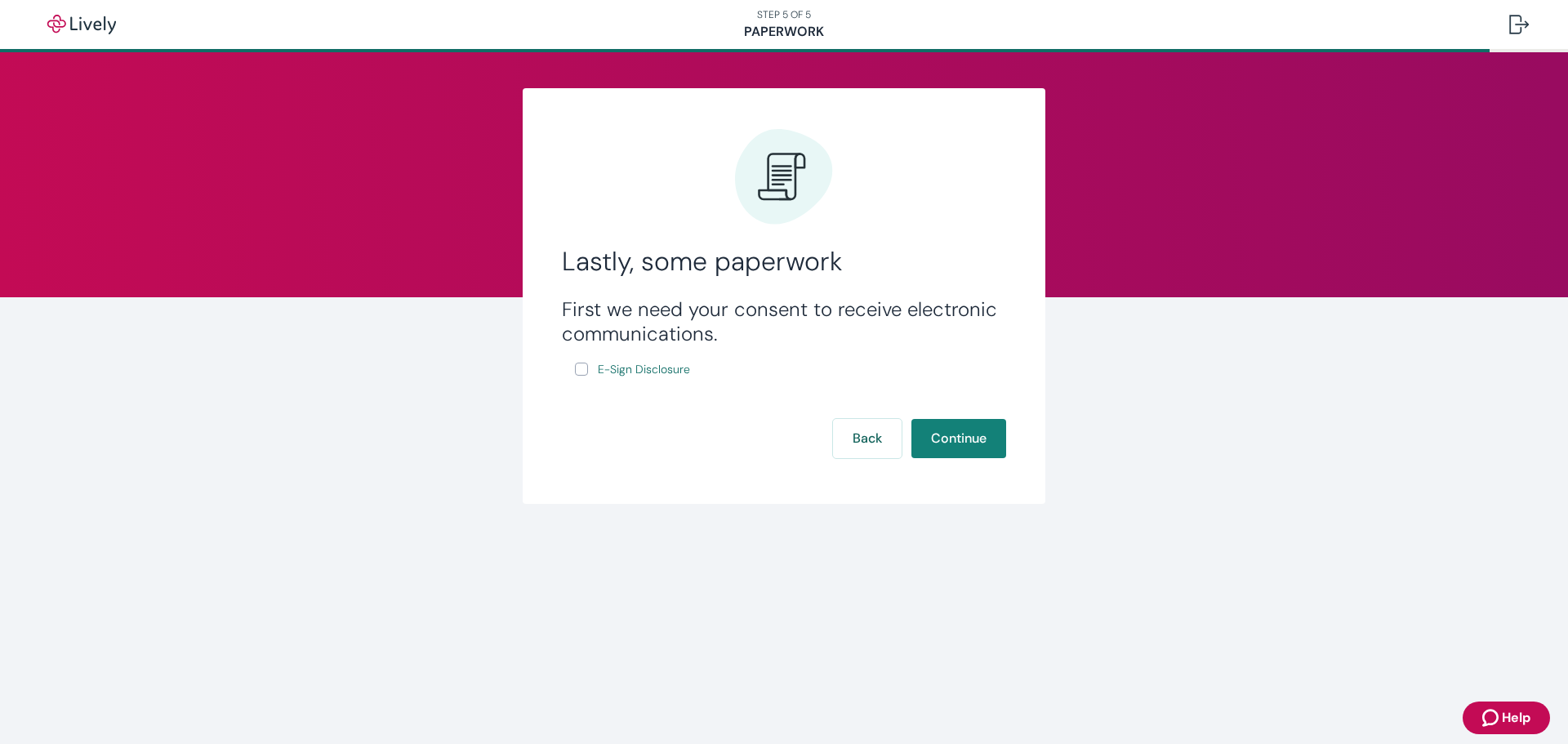
click at [579, 373] on input "E-Sign Disclosure" at bounding box center [581, 369] width 13 height 13
checkbox input "true"
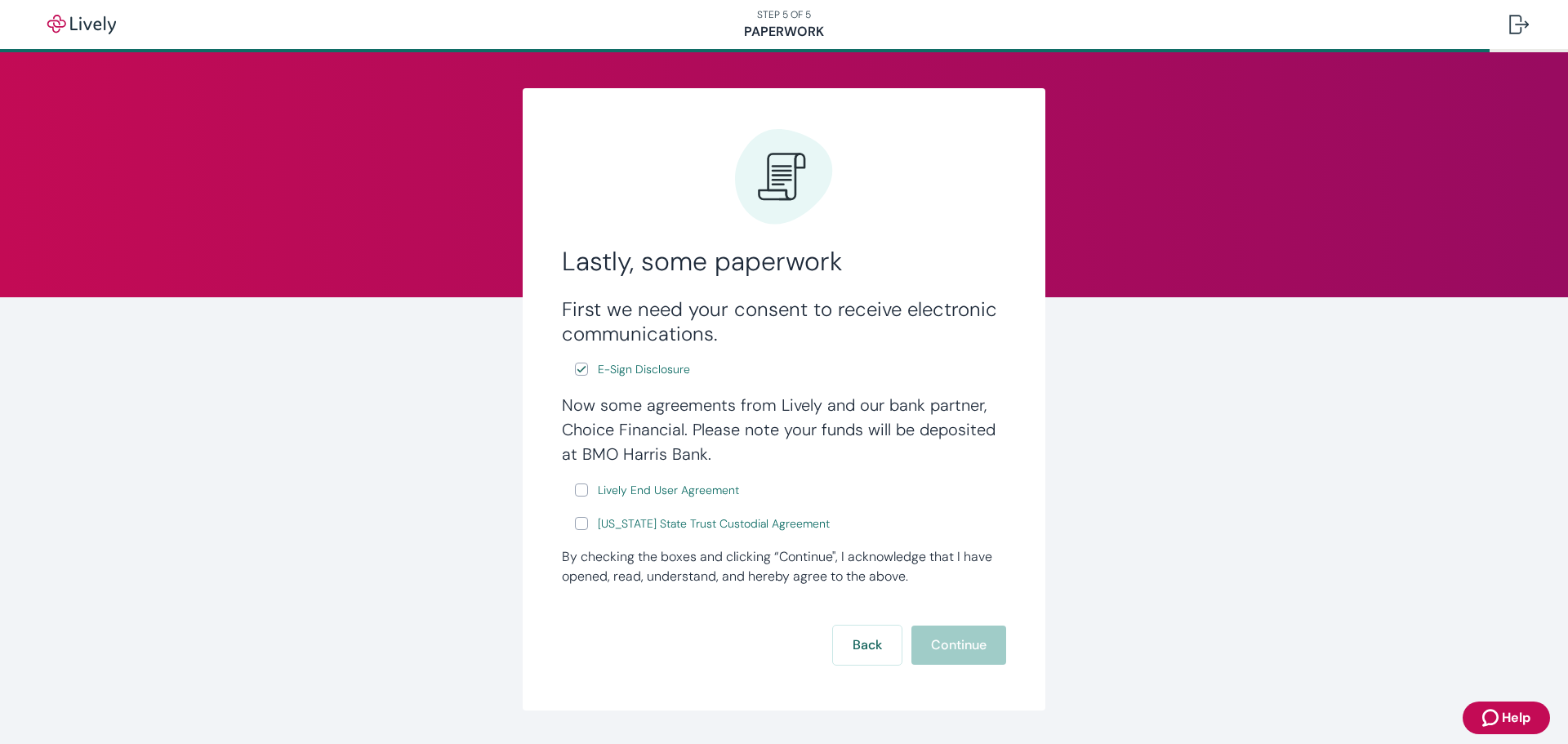
scroll to position [45, 0]
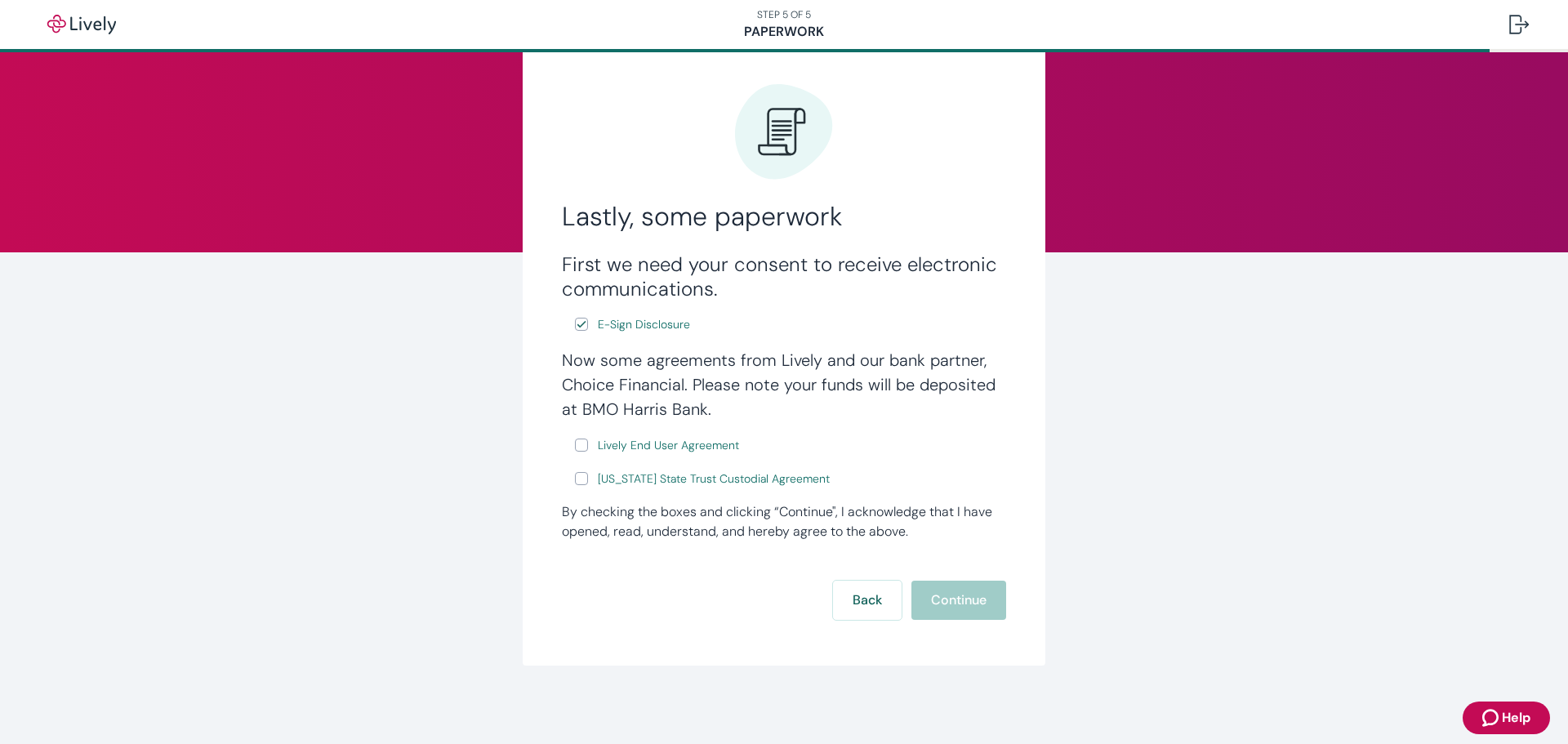
click at [575, 446] on input "Lively End User Agreement" at bounding box center [581, 445] width 13 height 13
checkbox input "true"
click at [575, 480] on input "[US_STATE] State Trust Custodial Agreement" at bounding box center [581, 479] width 13 height 13
checkbox input "true"
click at [964, 600] on button "Continue" at bounding box center [958, 599] width 95 height 39
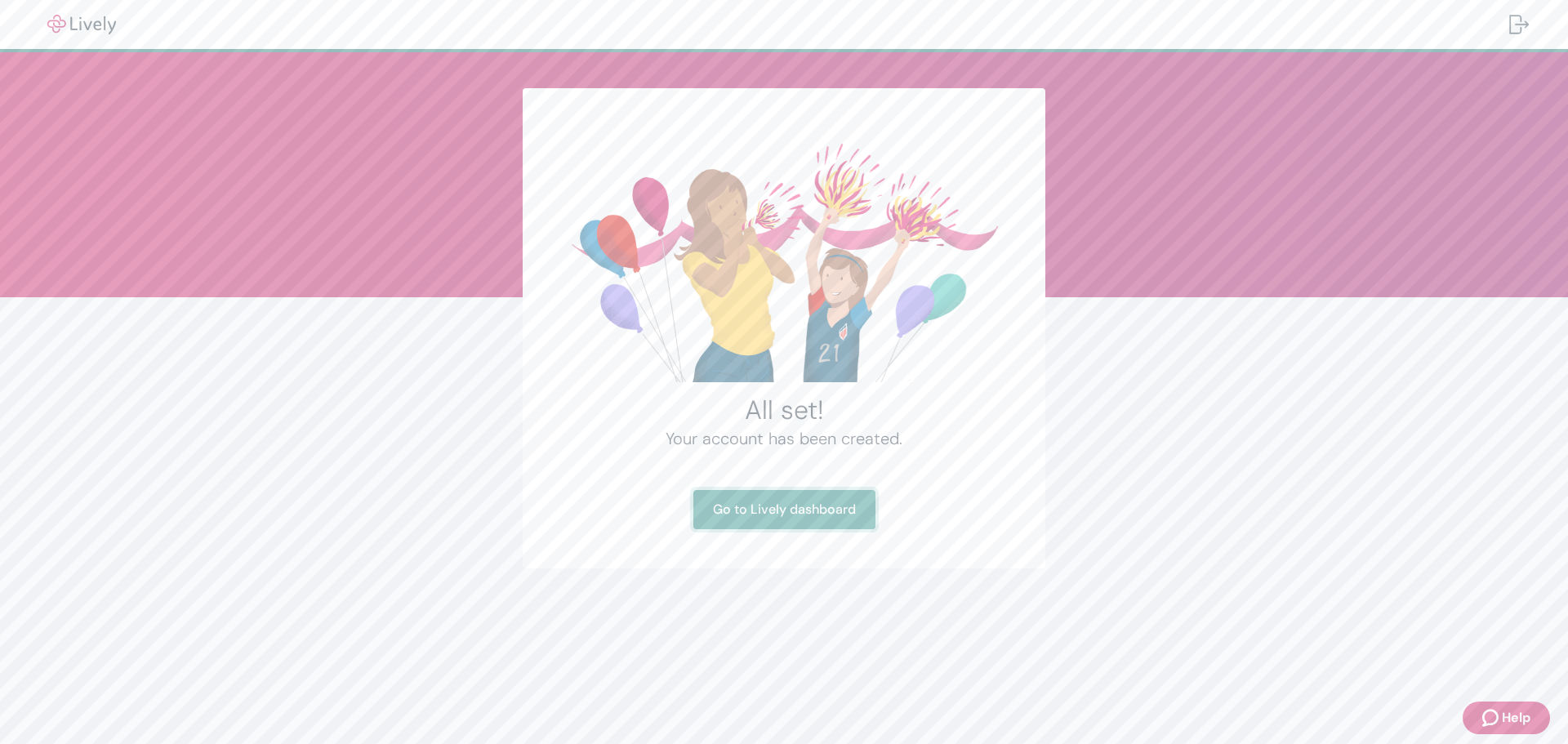
click at [803, 509] on link "Go to Lively dashboard" at bounding box center [784, 510] width 182 height 39
